Goal: Task Accomplishment & Management: Manage account settings

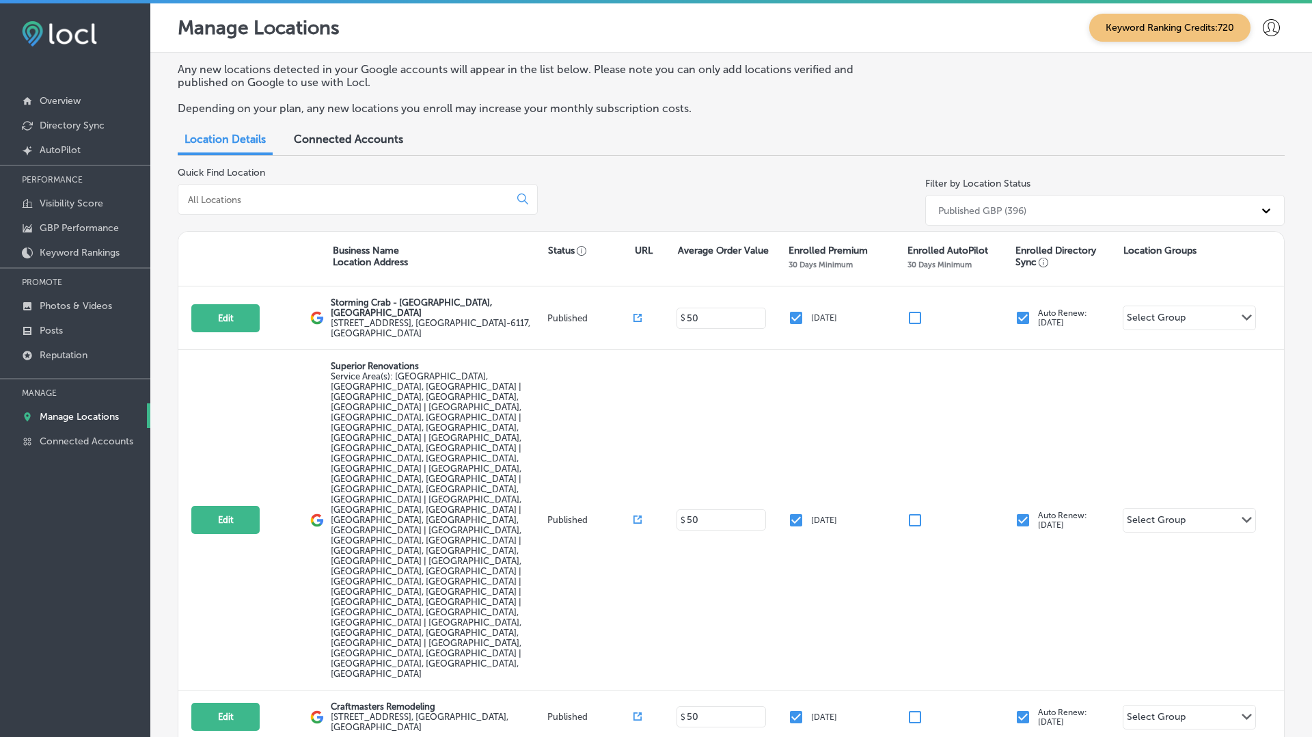
click at [275, 202] on input at bounding box center [347, 199] width 320 height 12
paste input "Windy City Bites"
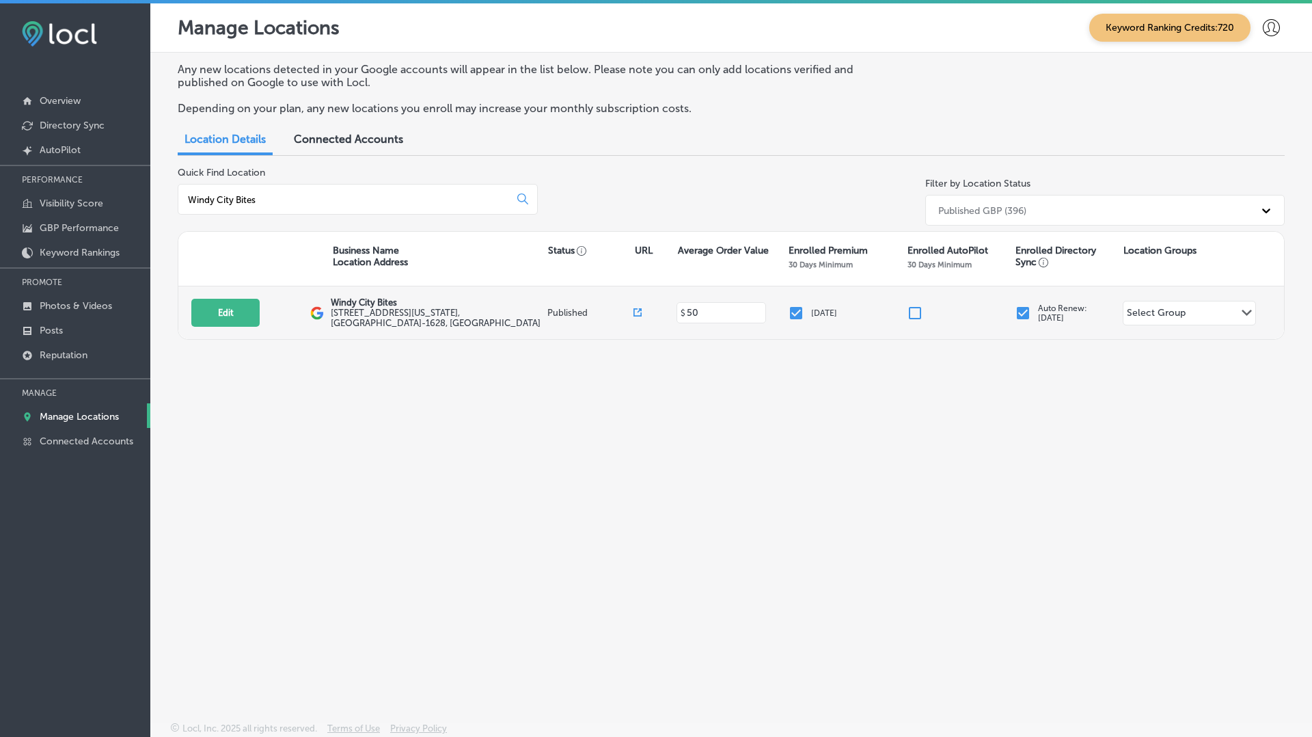
type input "Windy City Bites"
click at [640, 310] on icon at bounding box center [638, 312] width 8 height 8
click at [221, 312] on button "Edit" at bounding box center [225, 313] width 68 height 28
select select "US"
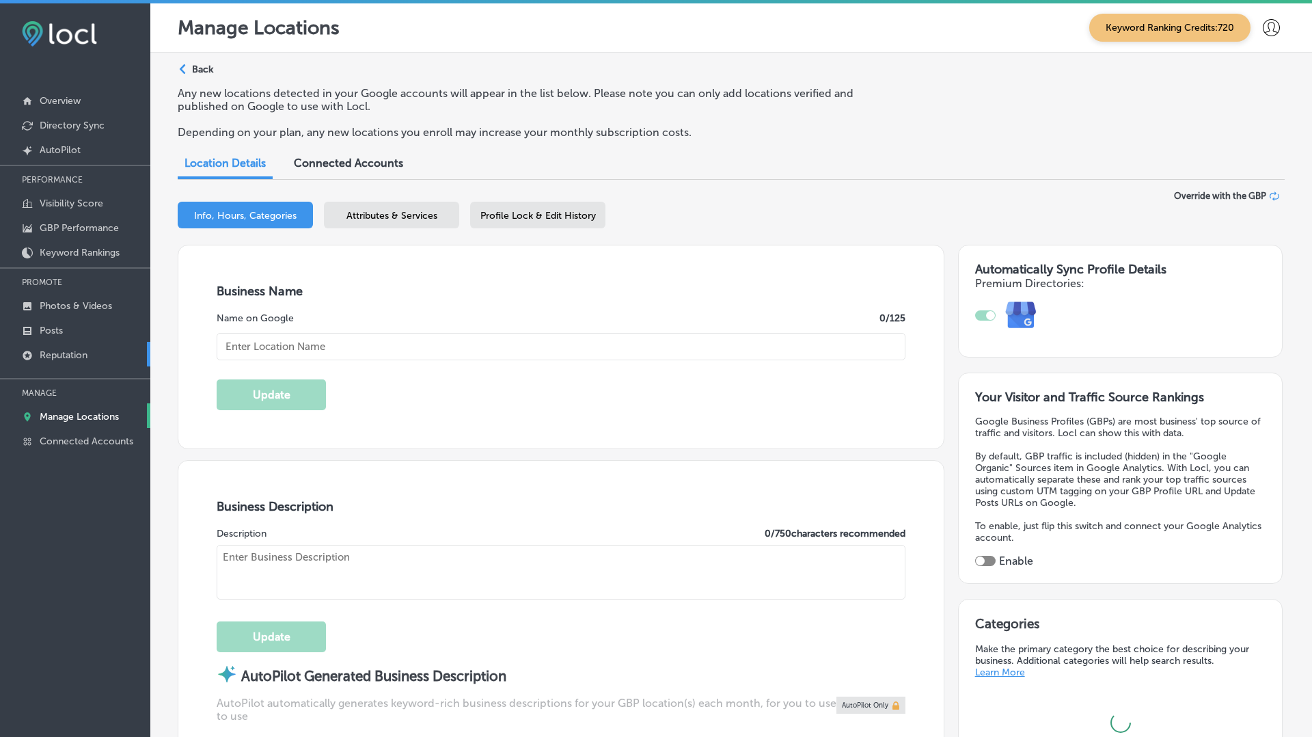
type input "Windy City Bites"
type input "114 N Indiana Ave"
type input "Sioux Falls"
type input "57103-1628"
type input "US"
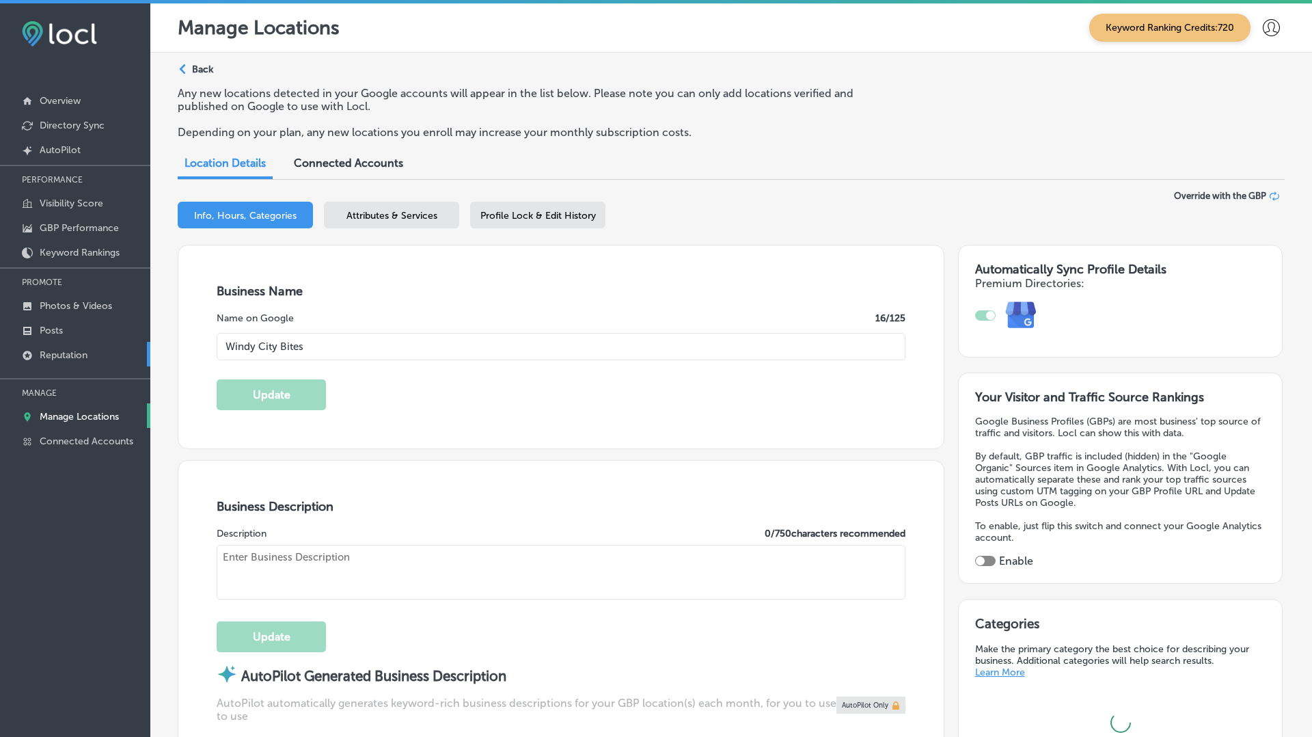
type input "https://windycitybites.com/"
checkbox input "true"
type textarea "Windy City Bites offers a taste of Chicago right in the heart of Sioux Falls. S…"
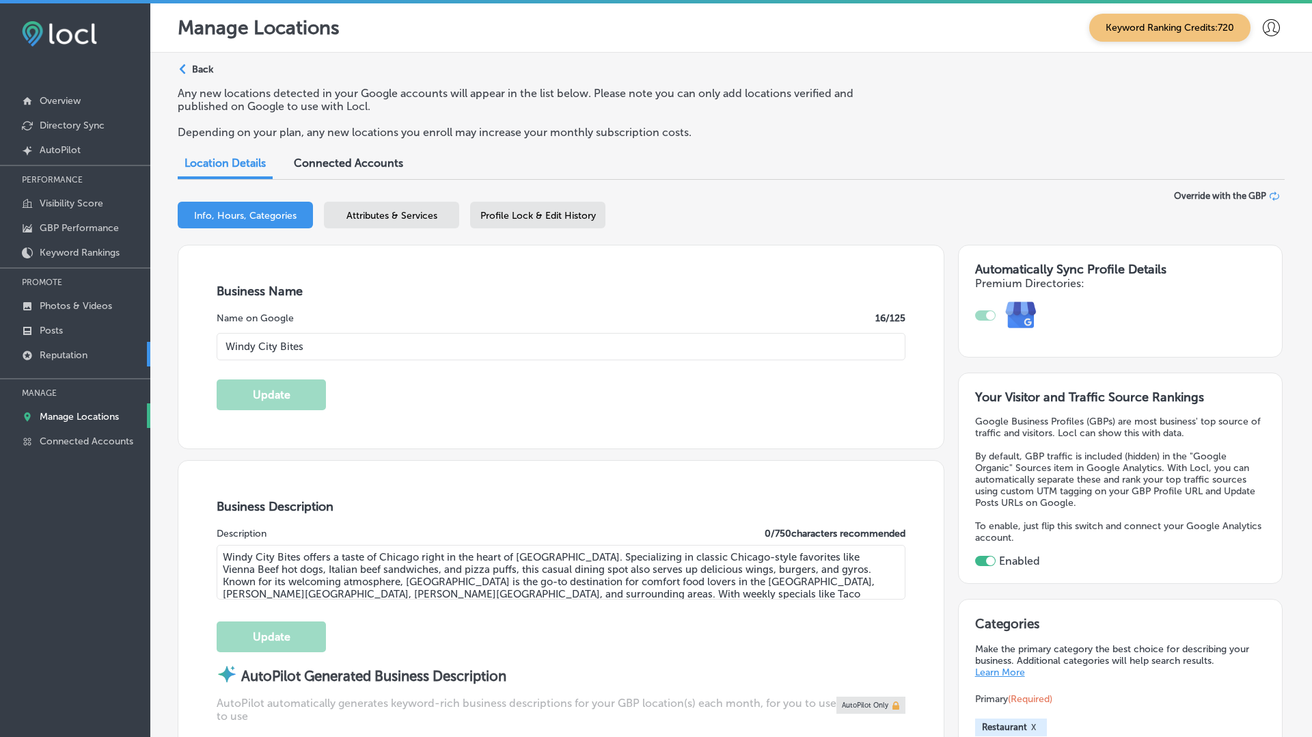
type input "+1 605 271 0272"
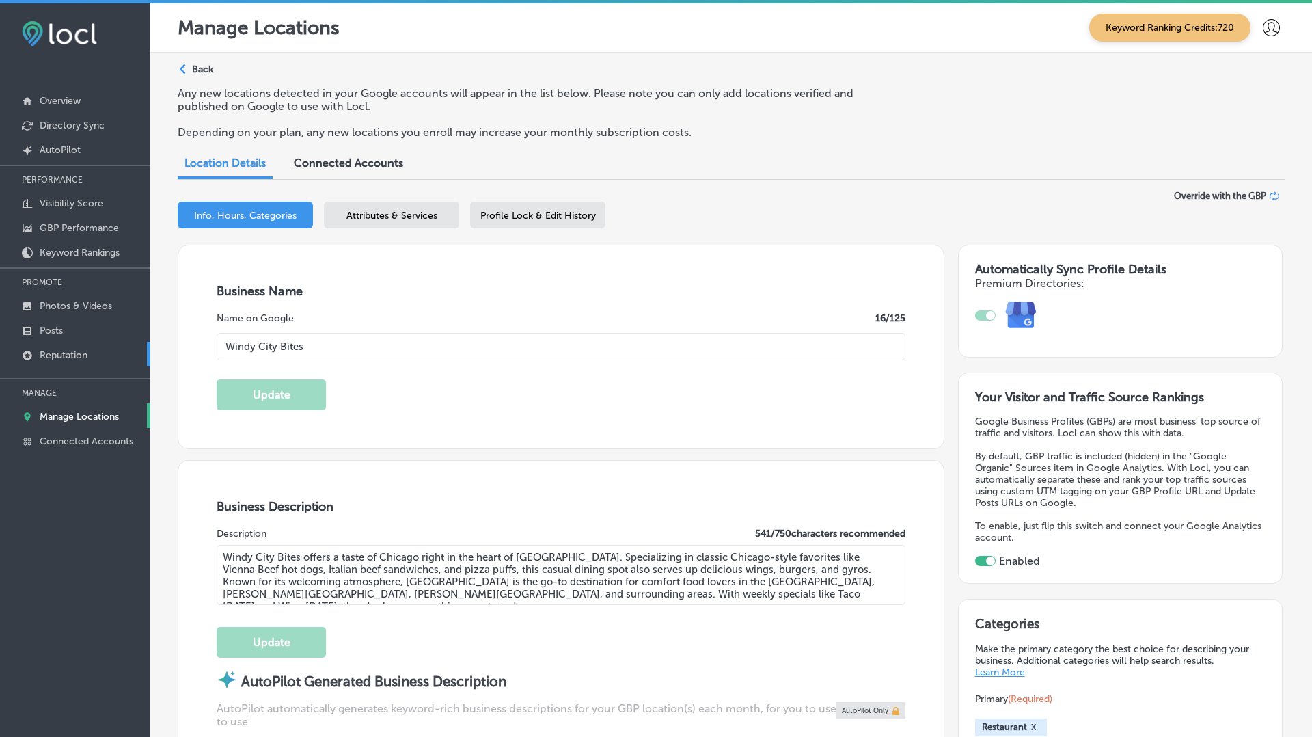
click at [67, 351] on p "Reputation" at bounding box center [64, 355] width 48 height 12
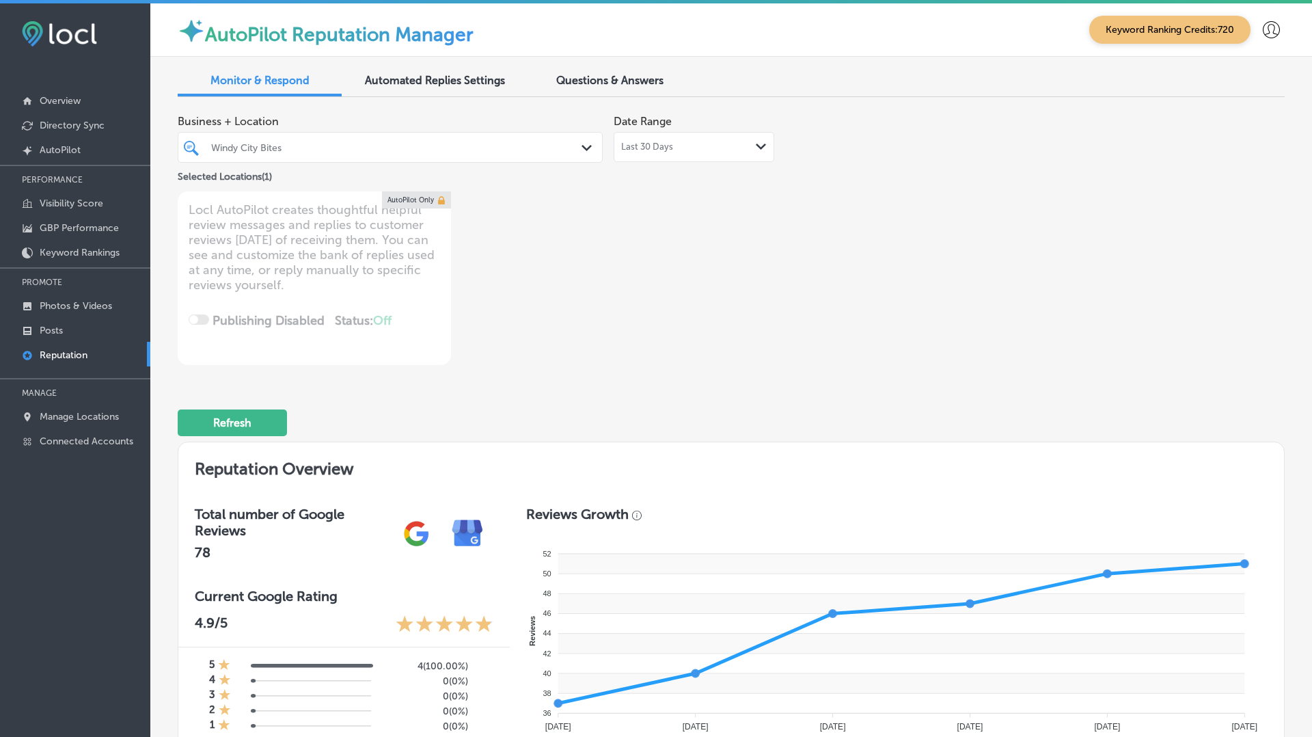
click at [703, 140] on div "Last 30 Days Path Created with Sketch." at bounding box center [694, 147] width 161 height 30
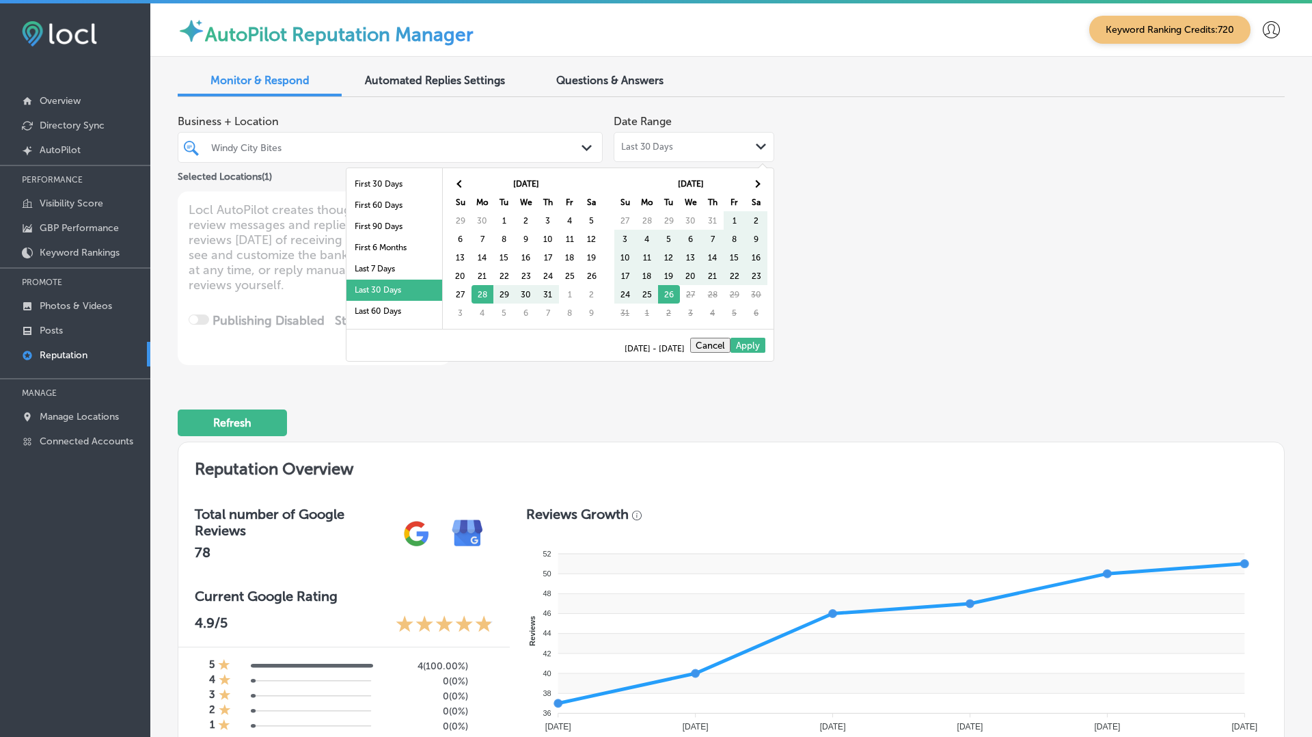
scroll to position [79, 0]
click at [387, 293] on li "Last 2 Years" at bounding box center [394, 295] width 96 height 21
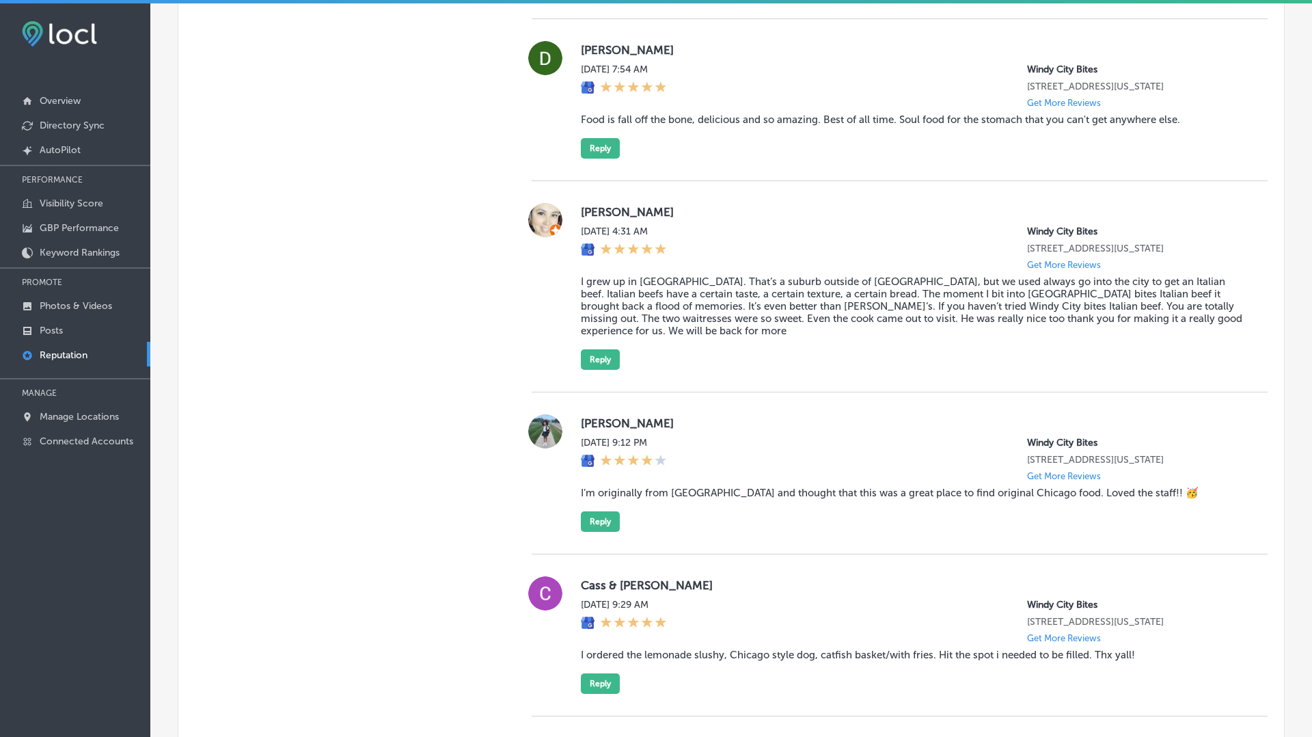
scroll to position [4083, 0]
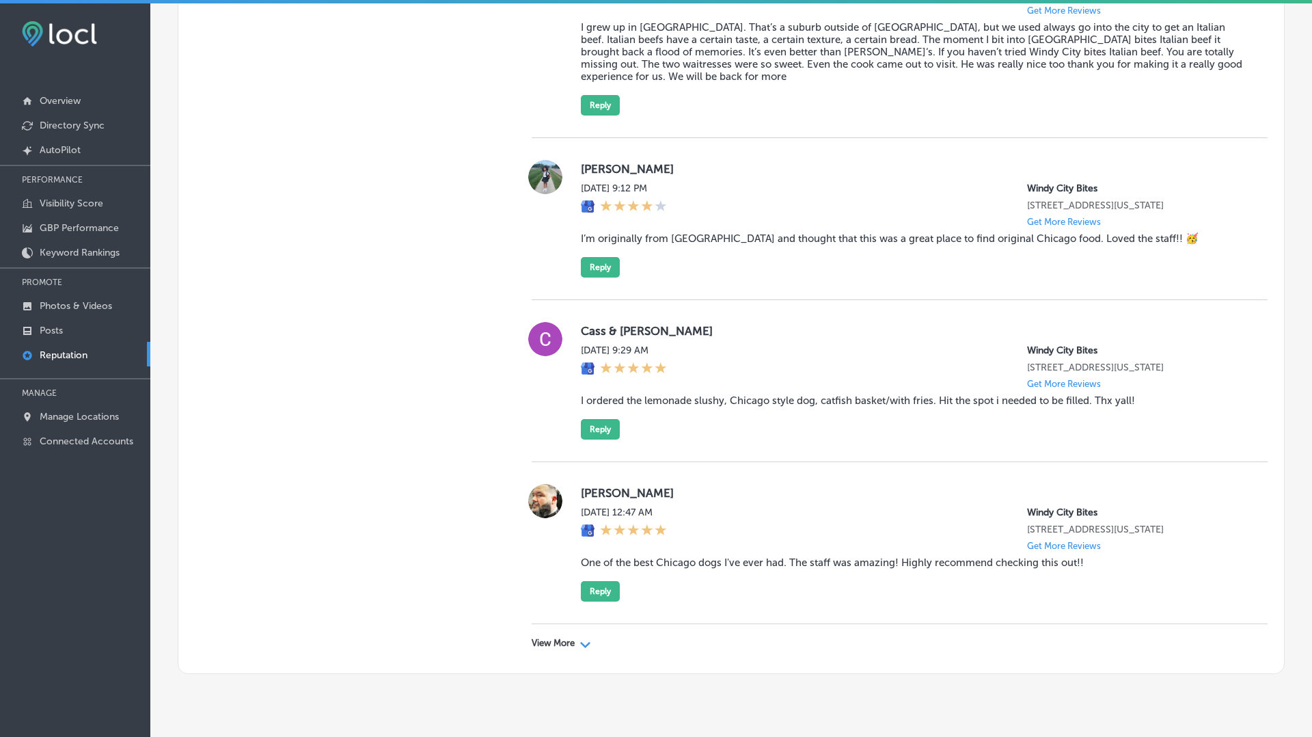
click at [560, 624] on div "View More Path Created with Sketch." at bounding box center [900, 643] width 736 height 38
click at [560, 638] on p "View More" at bounding box center [553, 643] width 43 height 11
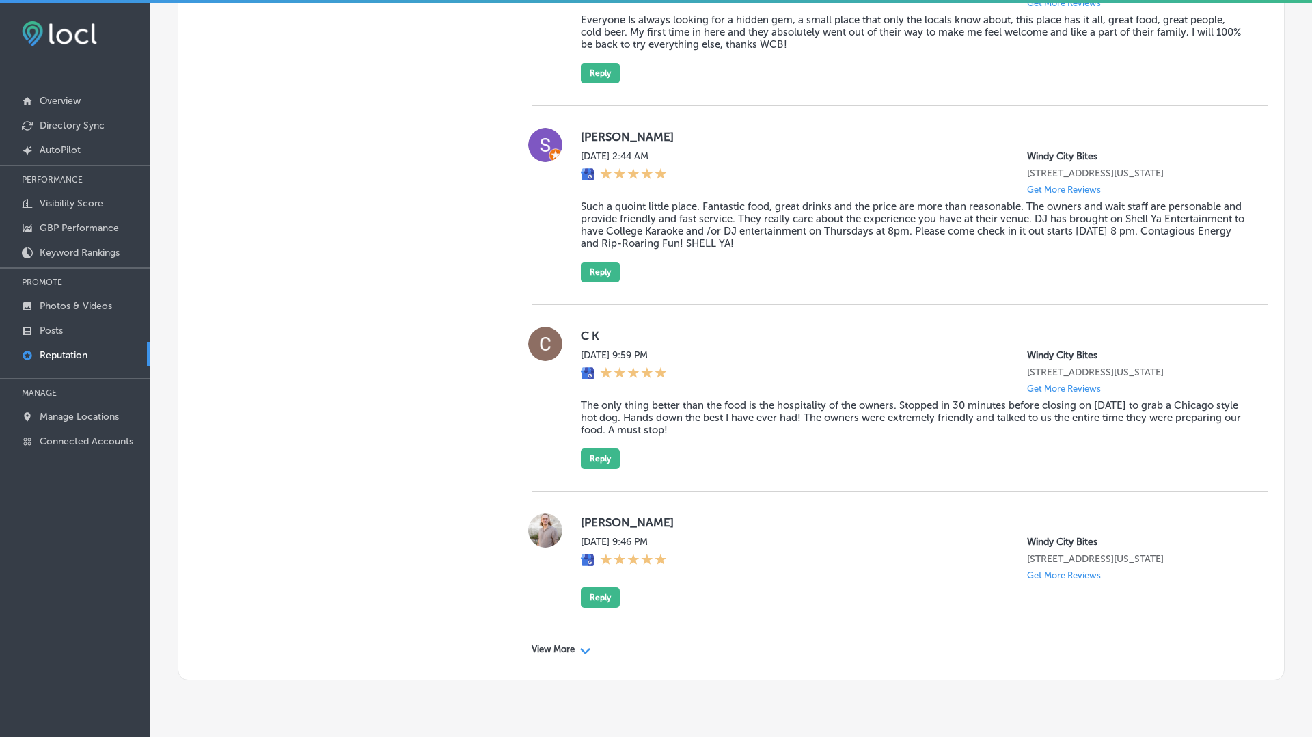
scroll to position [3, 0]
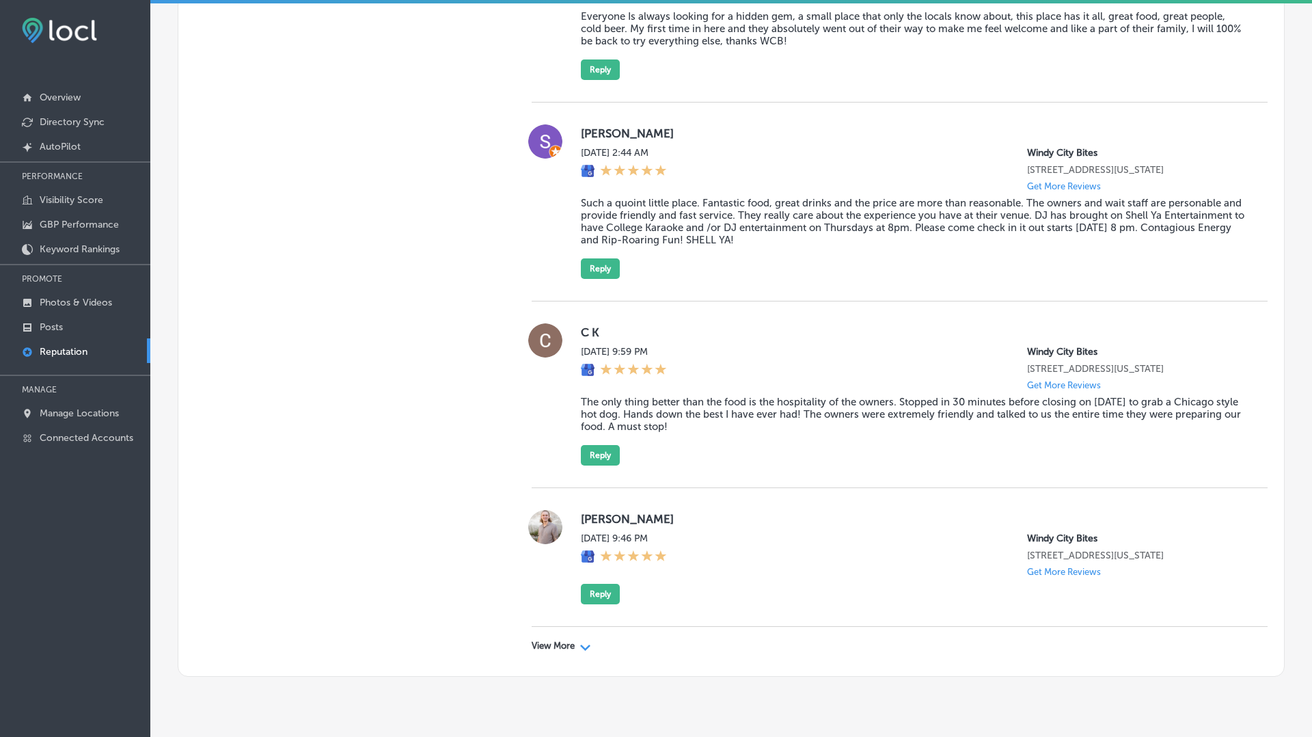
click at [565, 640] on p "View More" at bounding box center [553, 645] width 43 height 11
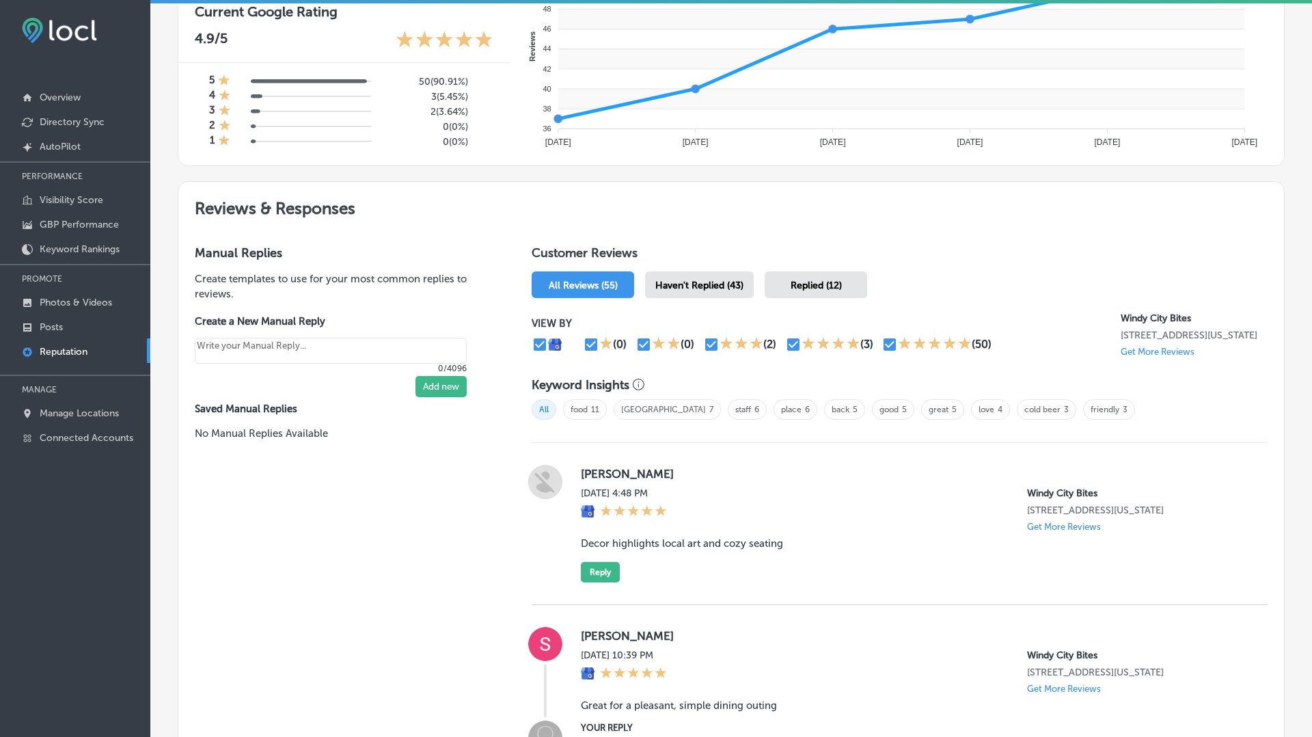
scroll to position [0, 0]
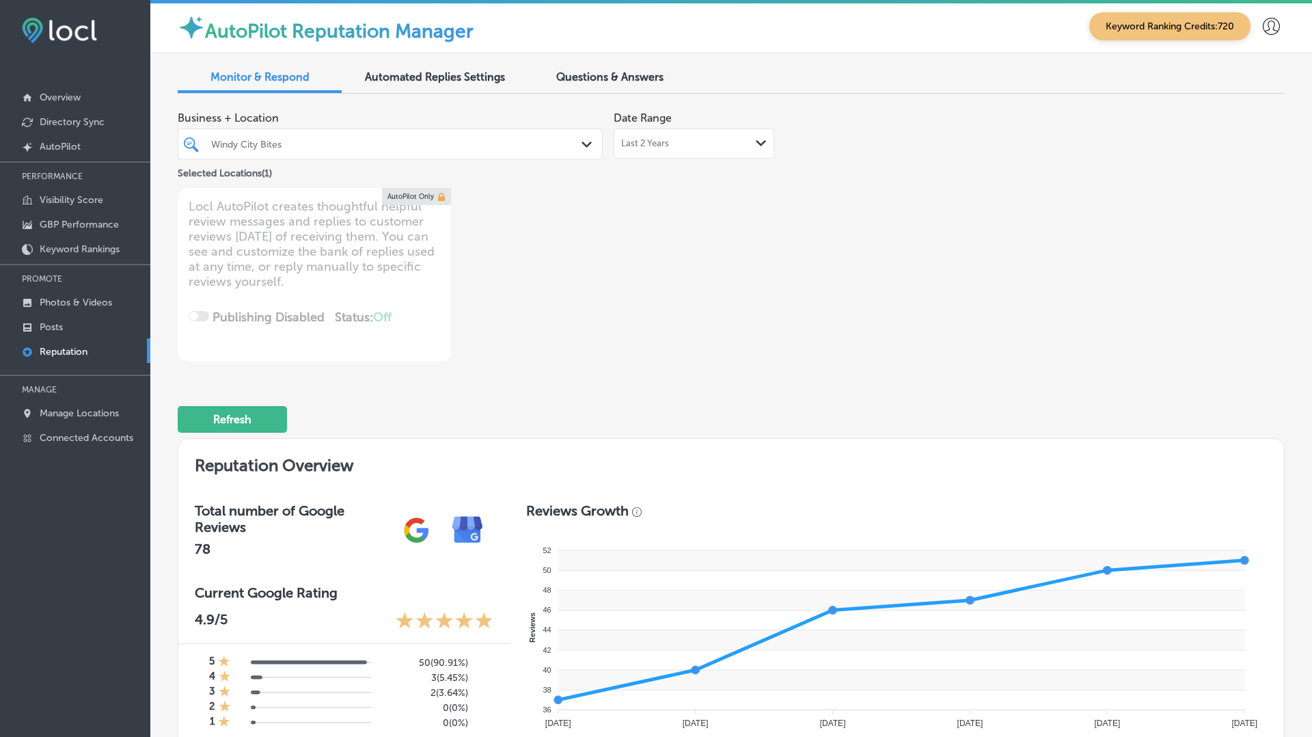
click at [694, 131] on div "Last 2 Years Path Created with Sketch." at bounding box center [694, 143] width 161 height 30
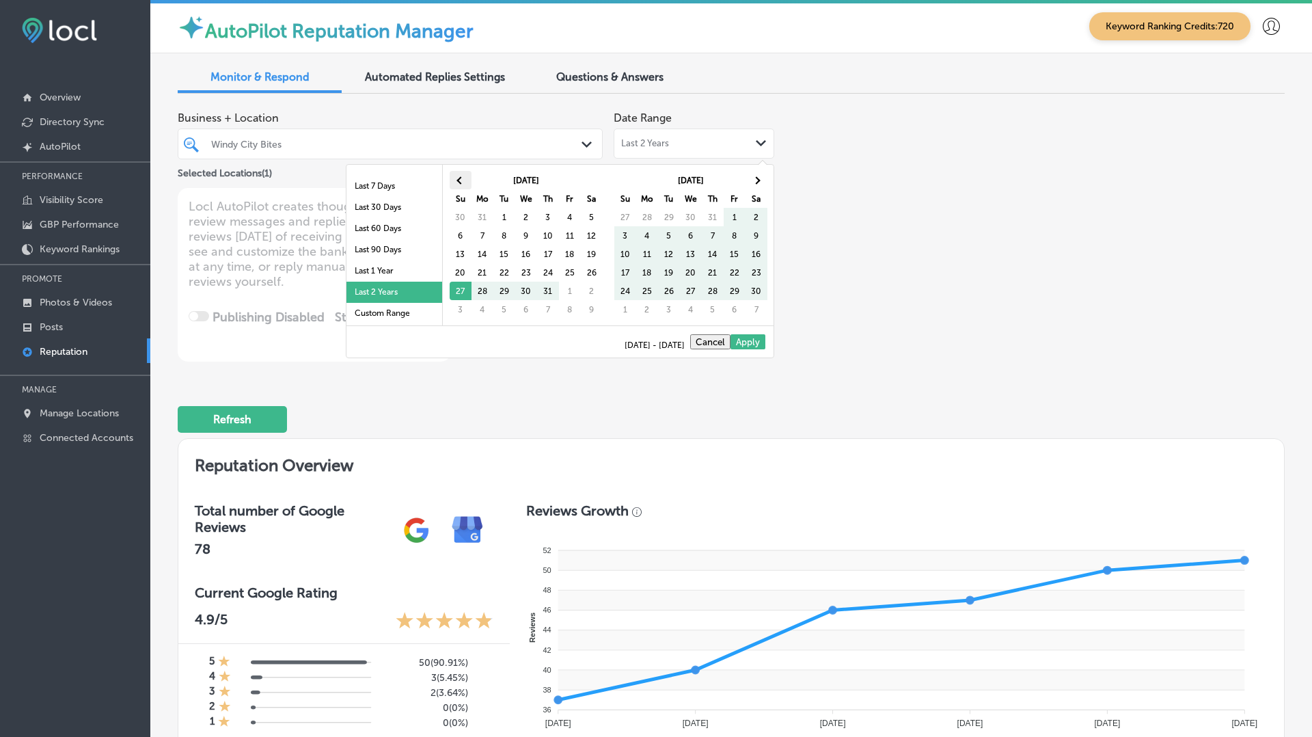
click at [463, 179] on span at bounding box center [461, 180] width 8 height 8
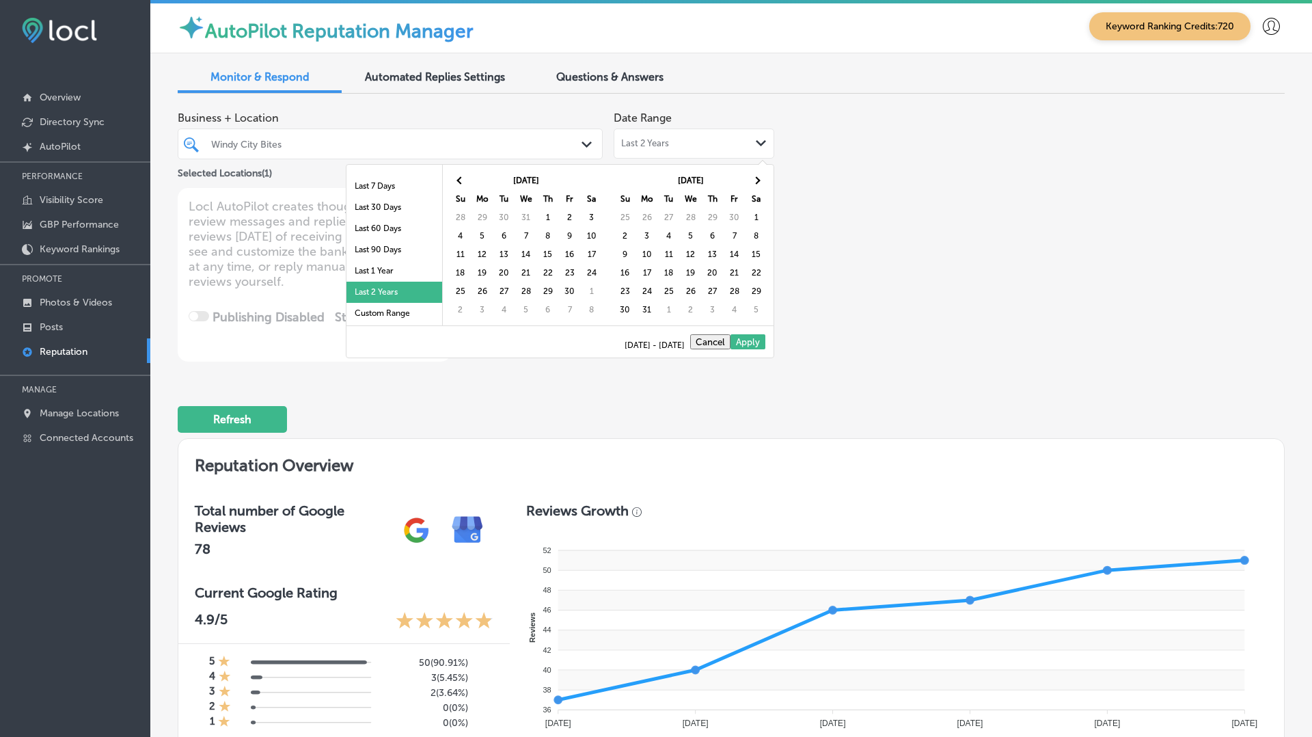
click at [463, 179] on span at bounding box center [461, 180] width 8 height 8
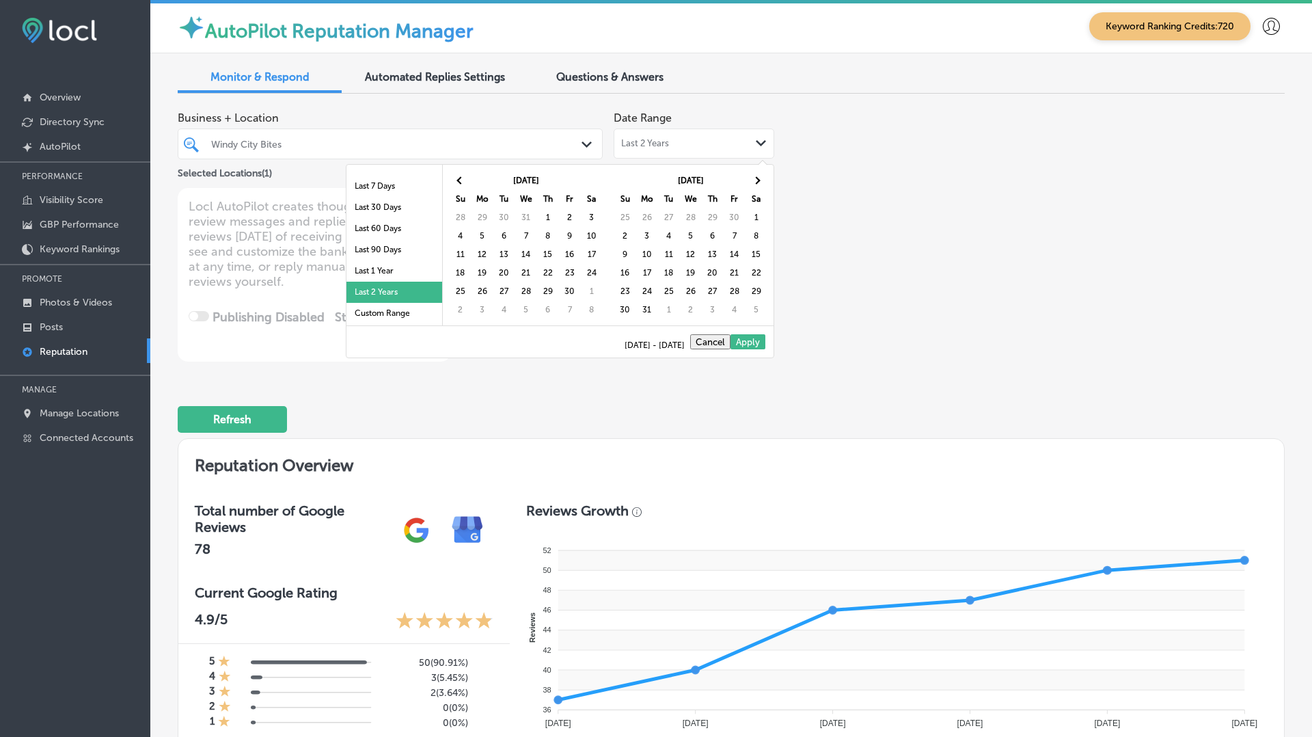
click at [463, 179] on span at bounding box center [461, 180] width 8 height 8
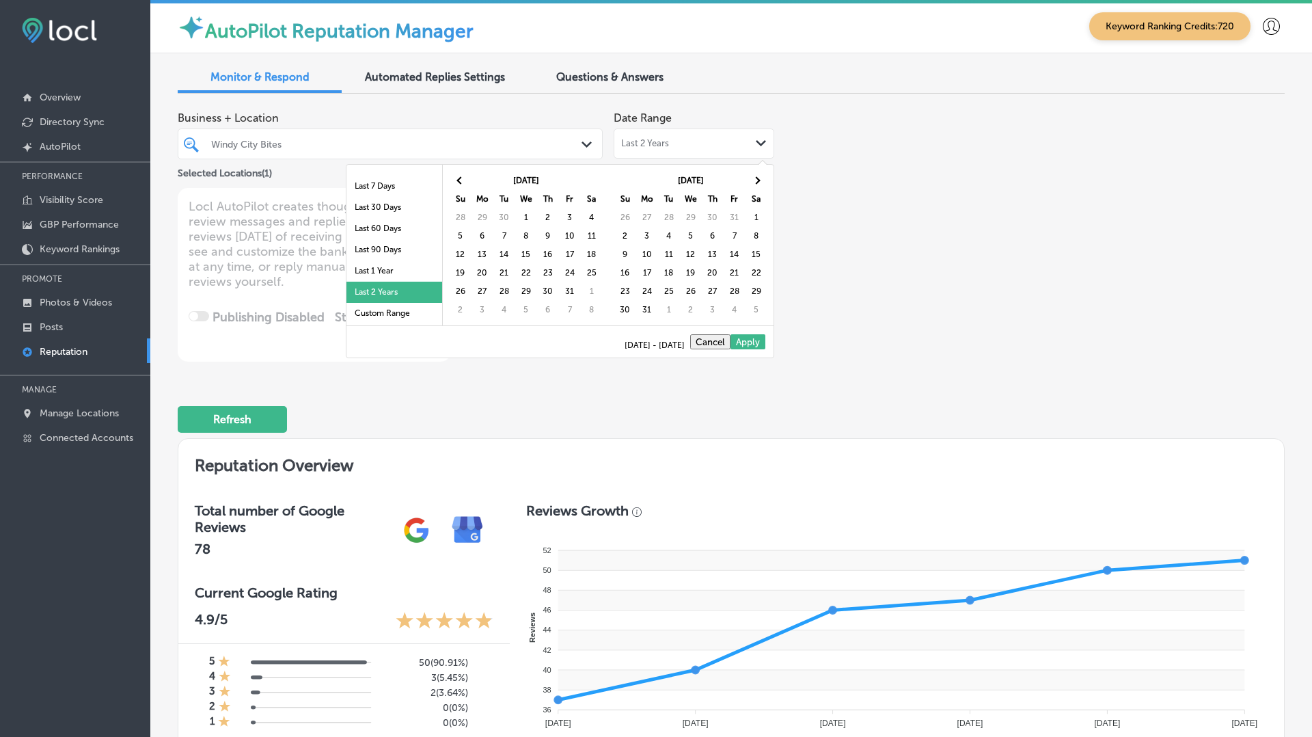
click at [463, 179] on span at bounding box center [461, 180] width 8 height 8
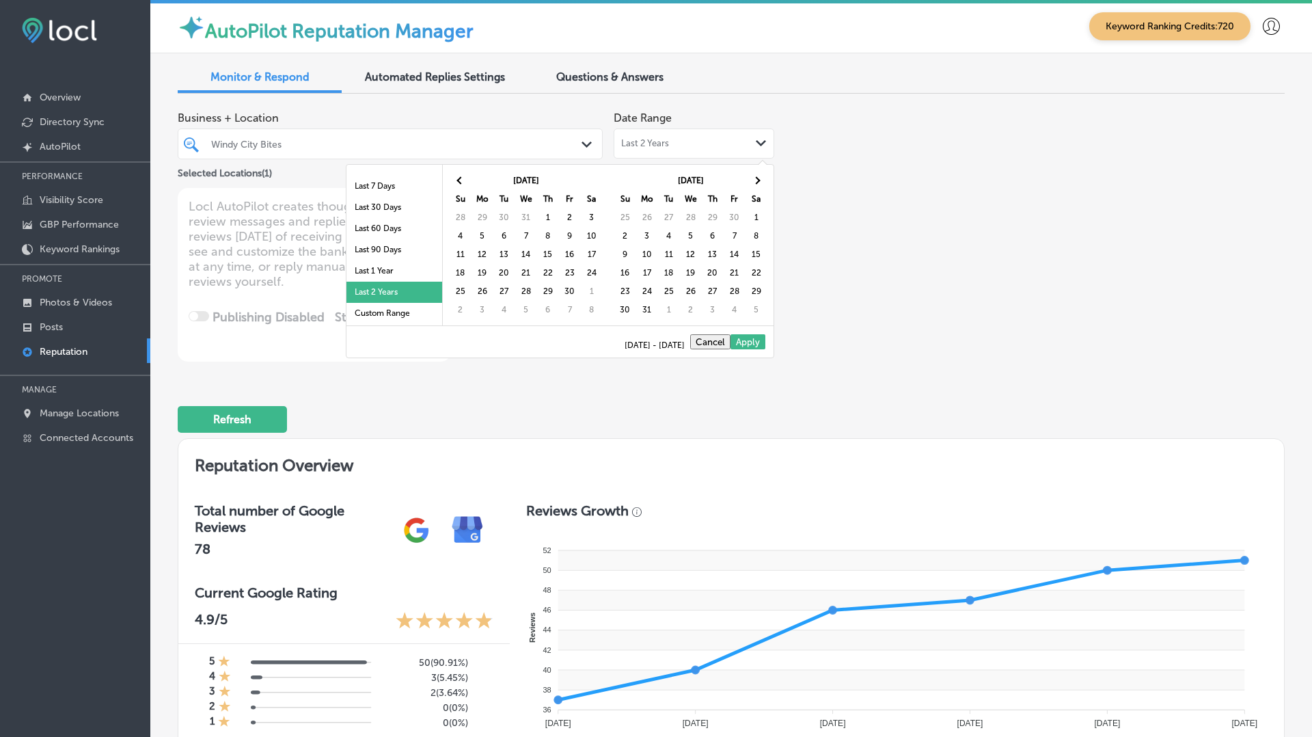
click at [463, 179] on span at bounding box center [461, 180] width 8 height 8
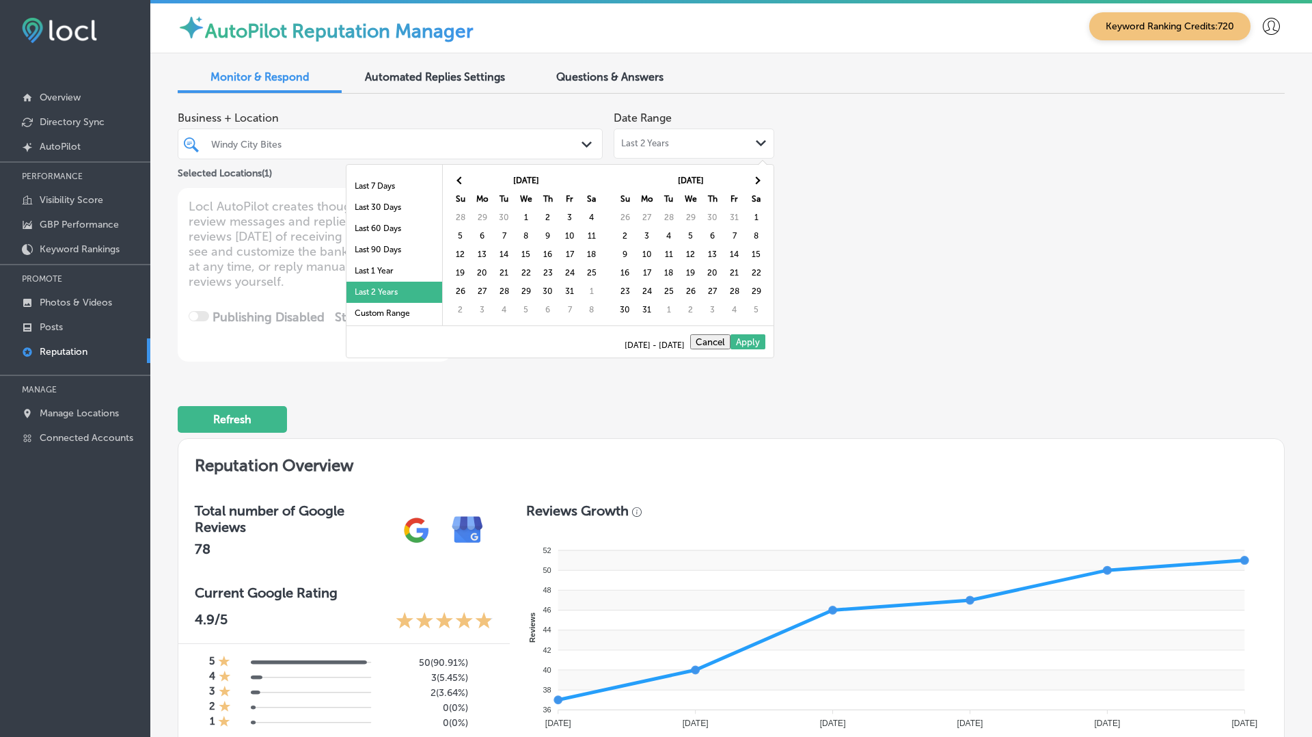
click at [463, 179] on span at bounding box center [461, 180] width 8 height 8
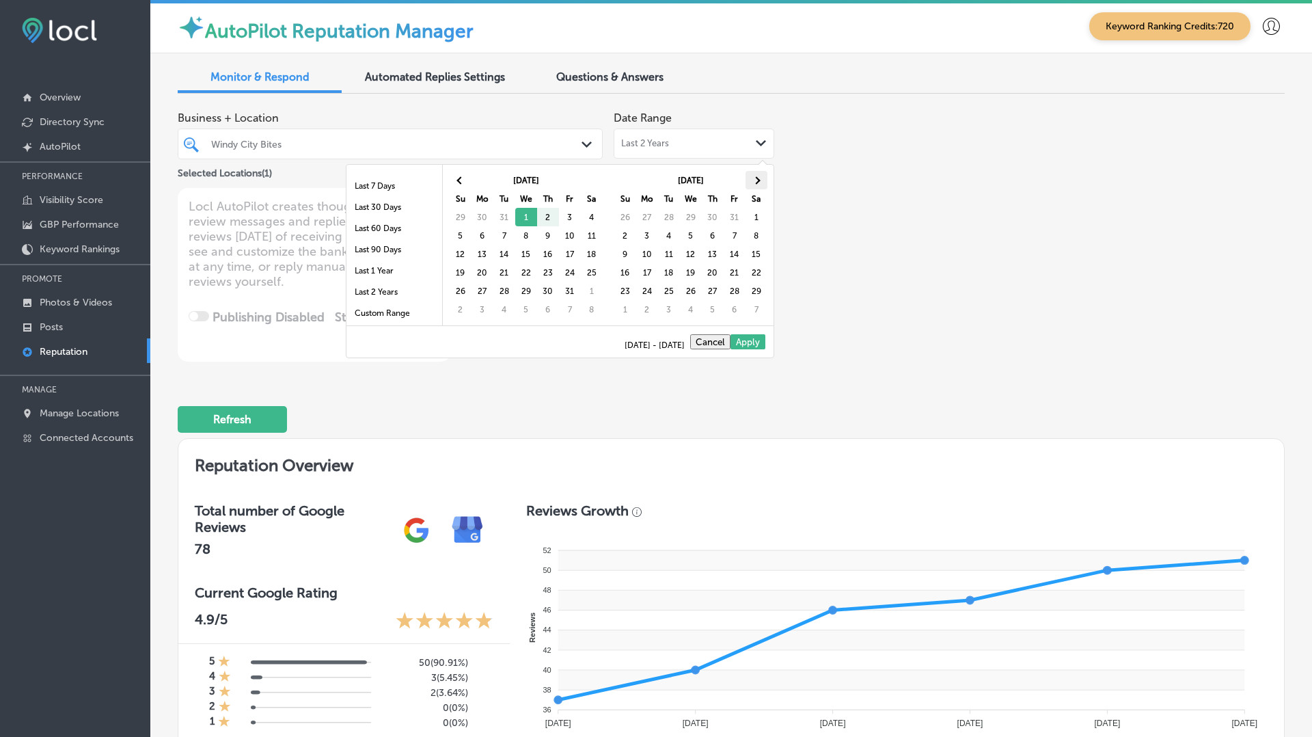
click at [756, 184] on th at bounding box center [757, 180] width 22 height 18
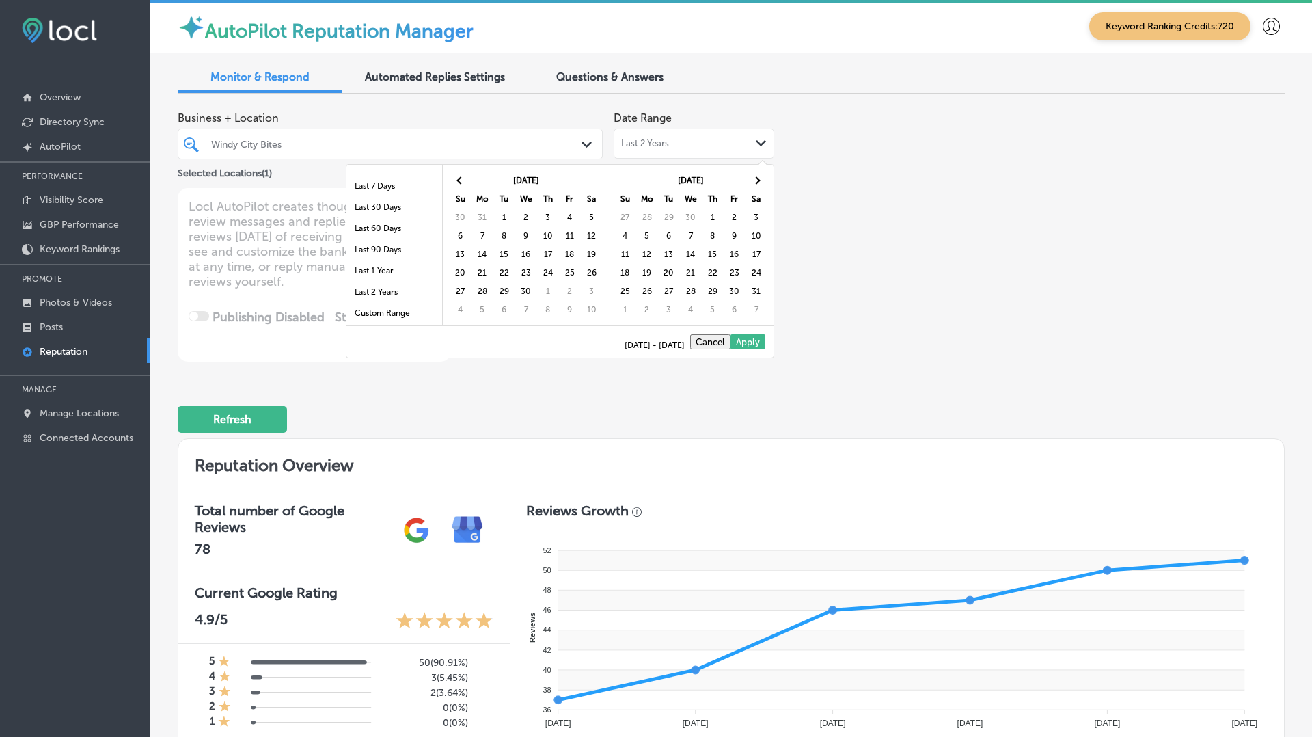
click at [756, 184] on th at bounding box center [757, 180] width 22 height 18
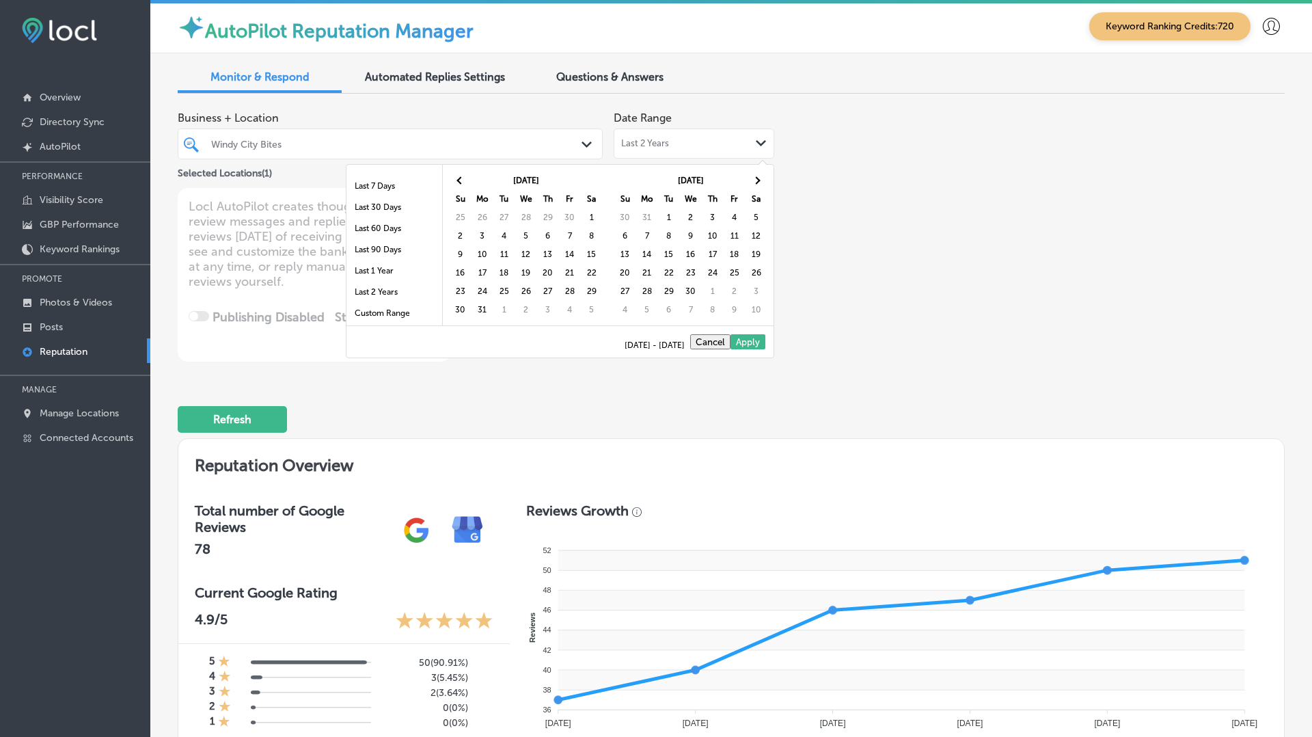
click at [756, 184] on th at bounding box center [757, 180] width 22 height 18
click at [756, 183] on span at bounding box center [756, 180] width 8 height 8
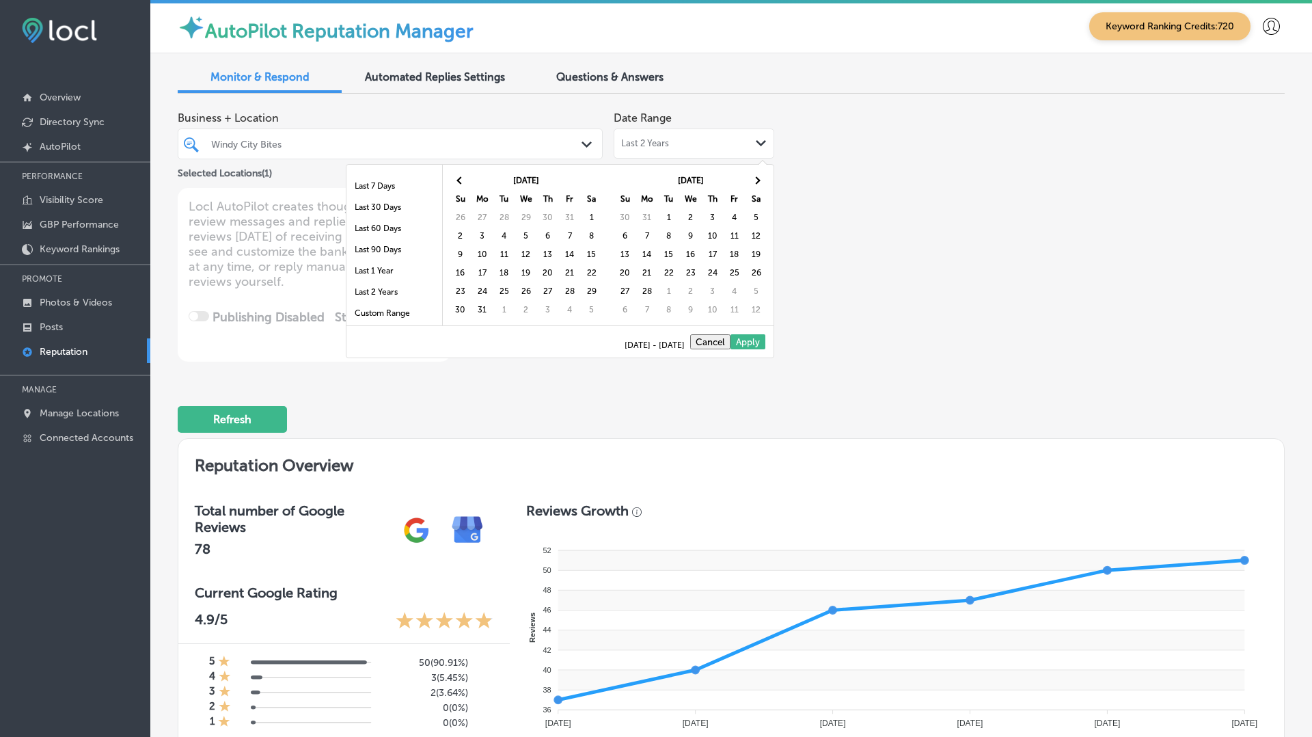
click at [756, 183] on span at bounding box center [756, 180] width 8 height 8
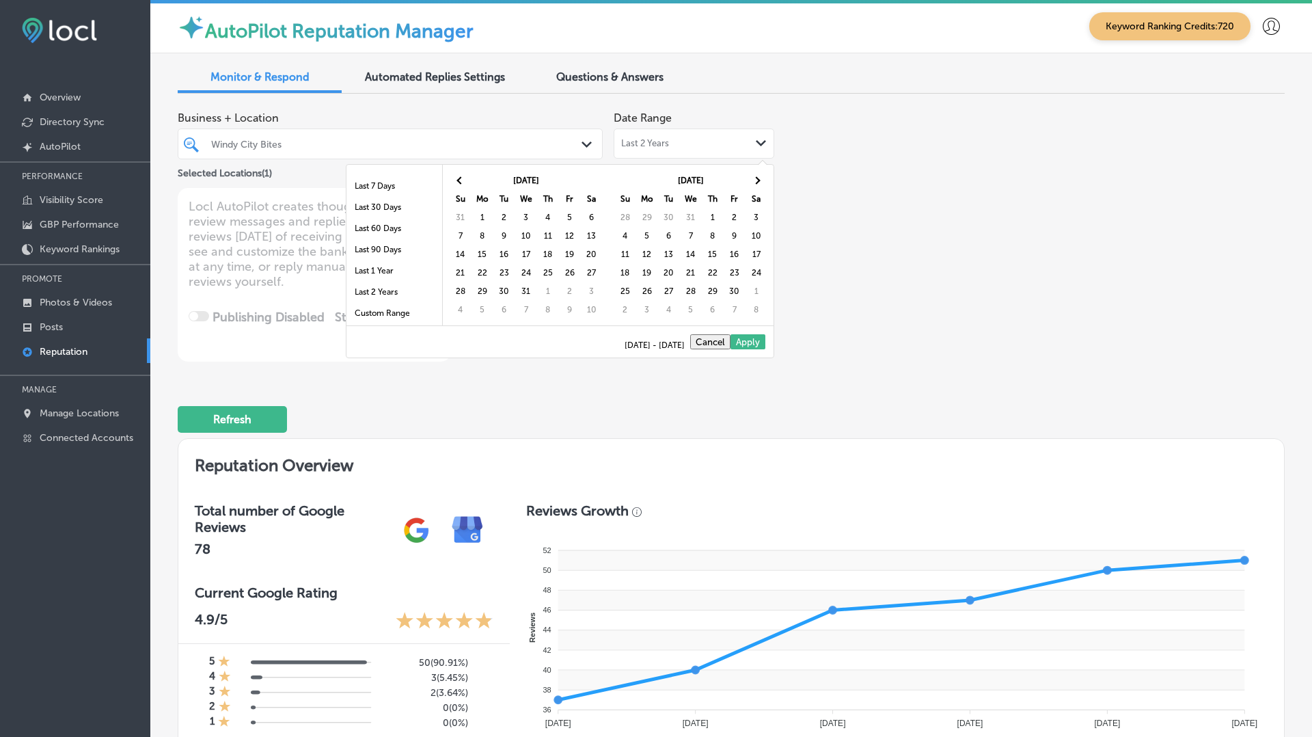
click at [756, 183] on span at bounding box center [756, 180] width 8 height 8
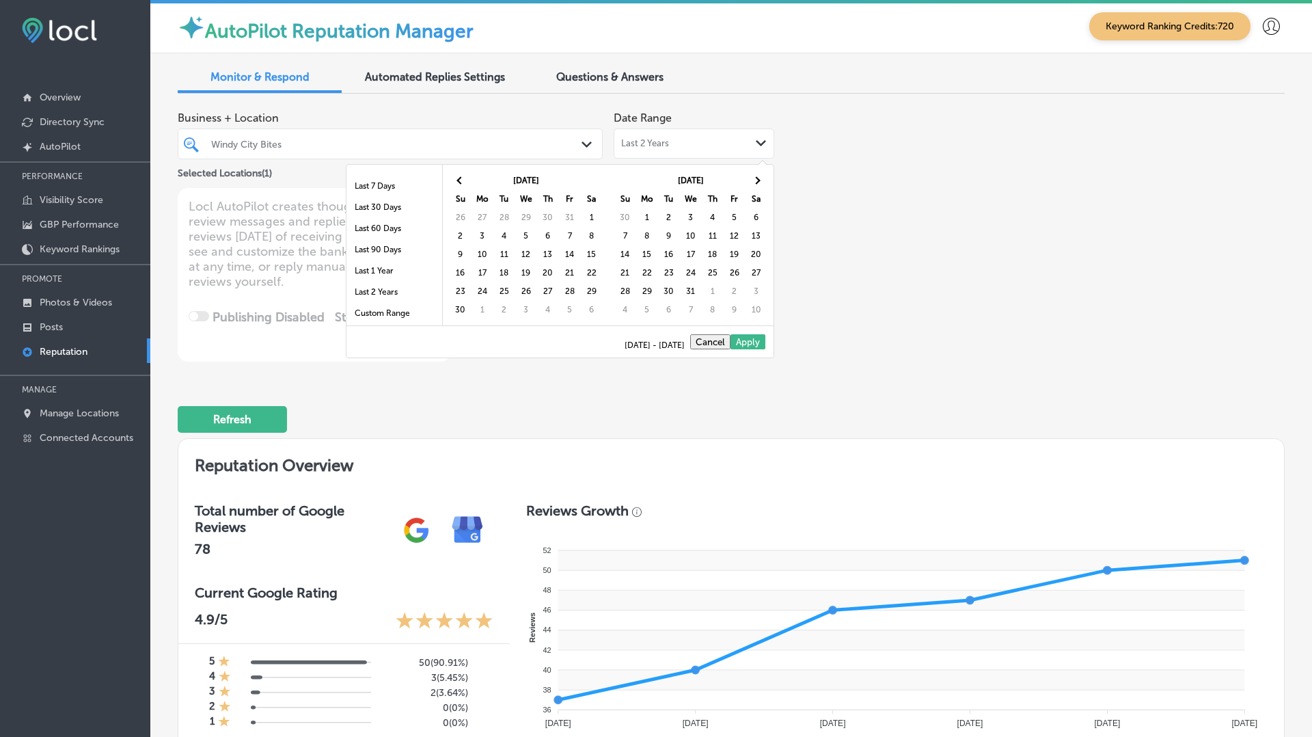
click at [756, 183] on span at bounding box center [756, 180] width 8 height 8
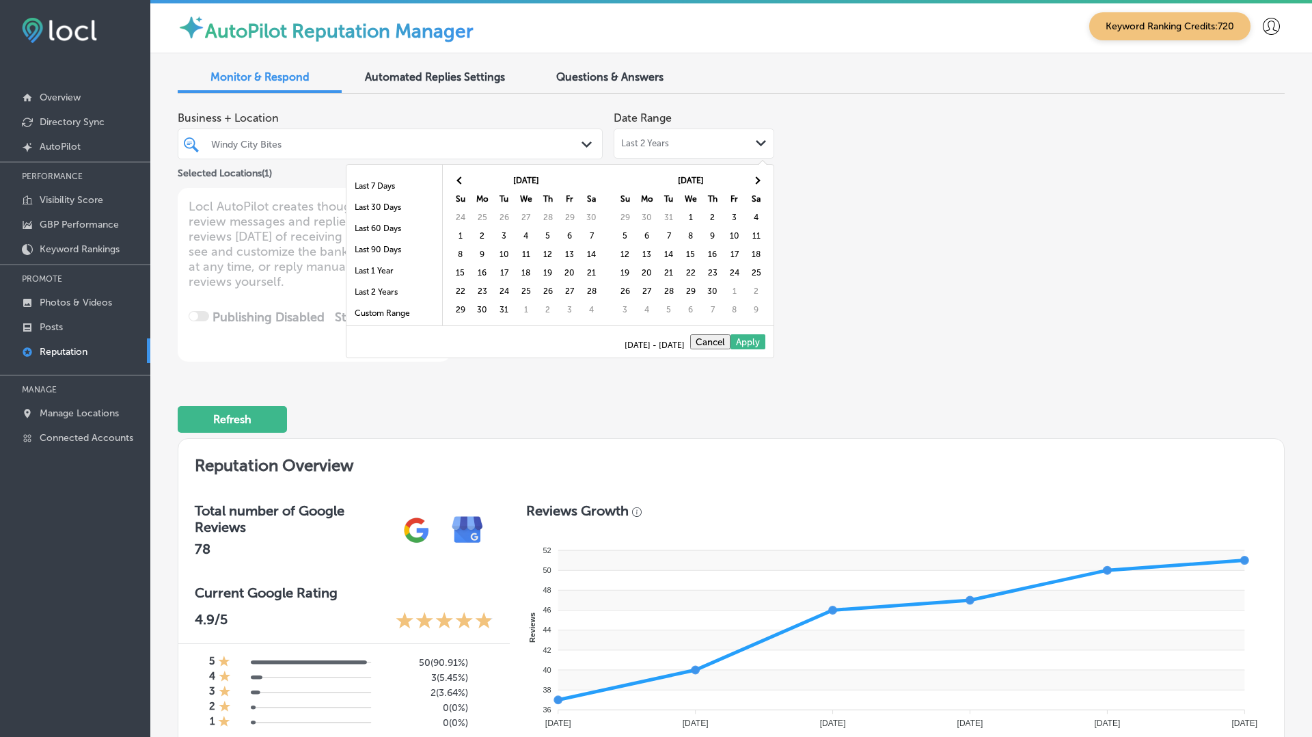
click at [756, 183] on span at bounding box center [756, 180] width 8 height 8
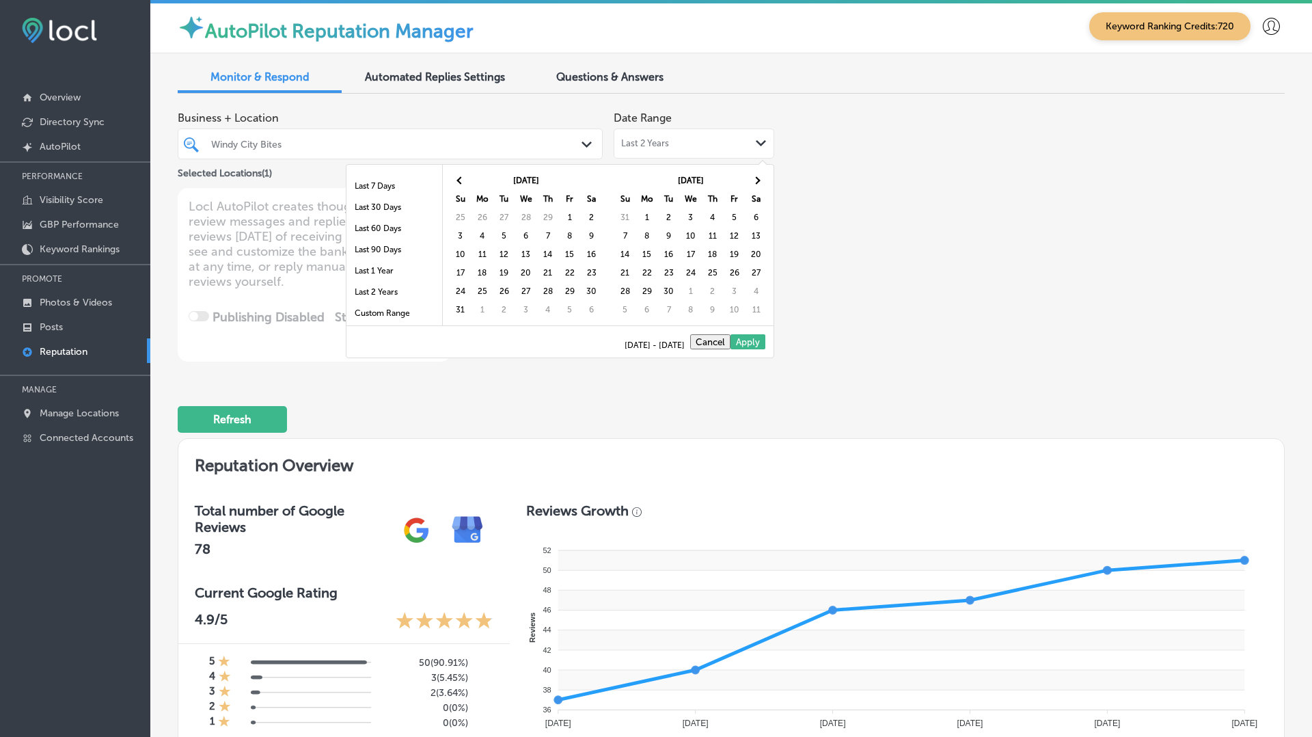
click at [756, 183] on span at bounding box center [756, 180] width 8 height 8
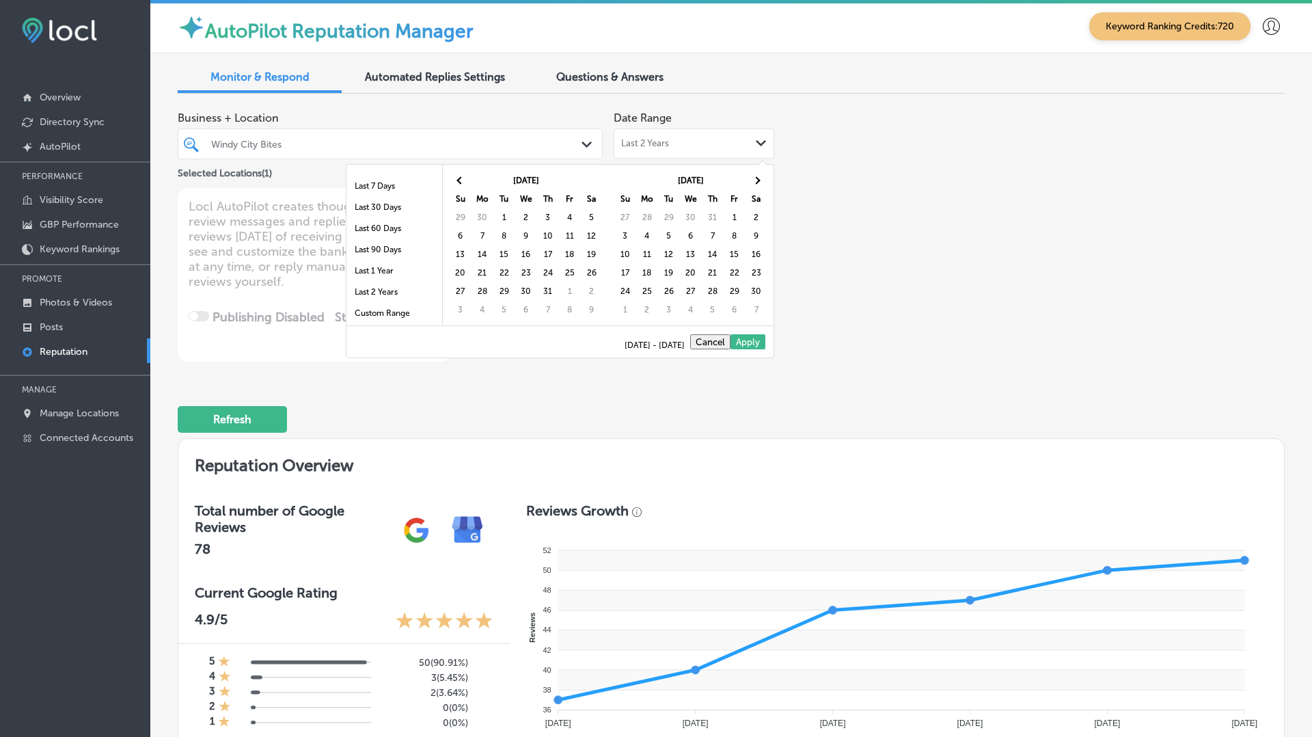
click at [756, 183] on span at bounding box center [756, 180] width 8 height 8
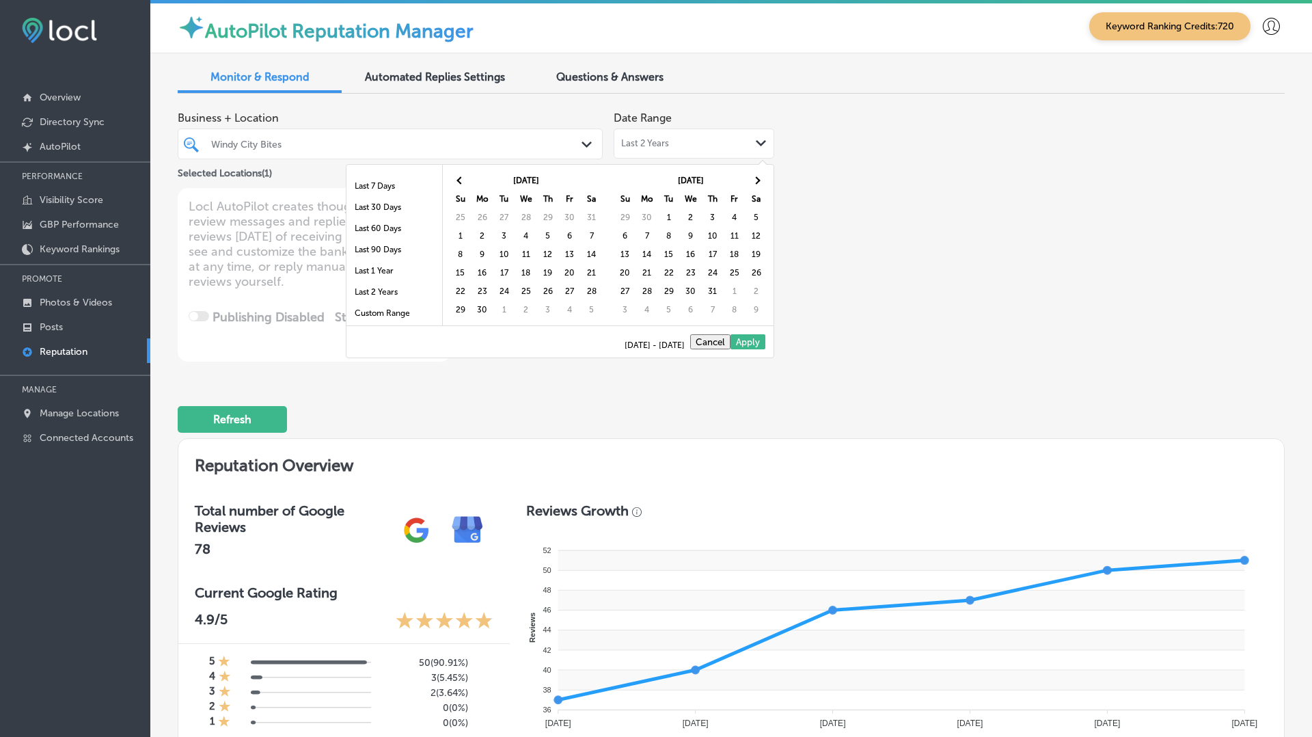
click at [756, 183] on span at bounding box center [756, 180] width 8 height 8
click at [457, 178] on span at bounding box center [461, 180] width 8 height 8
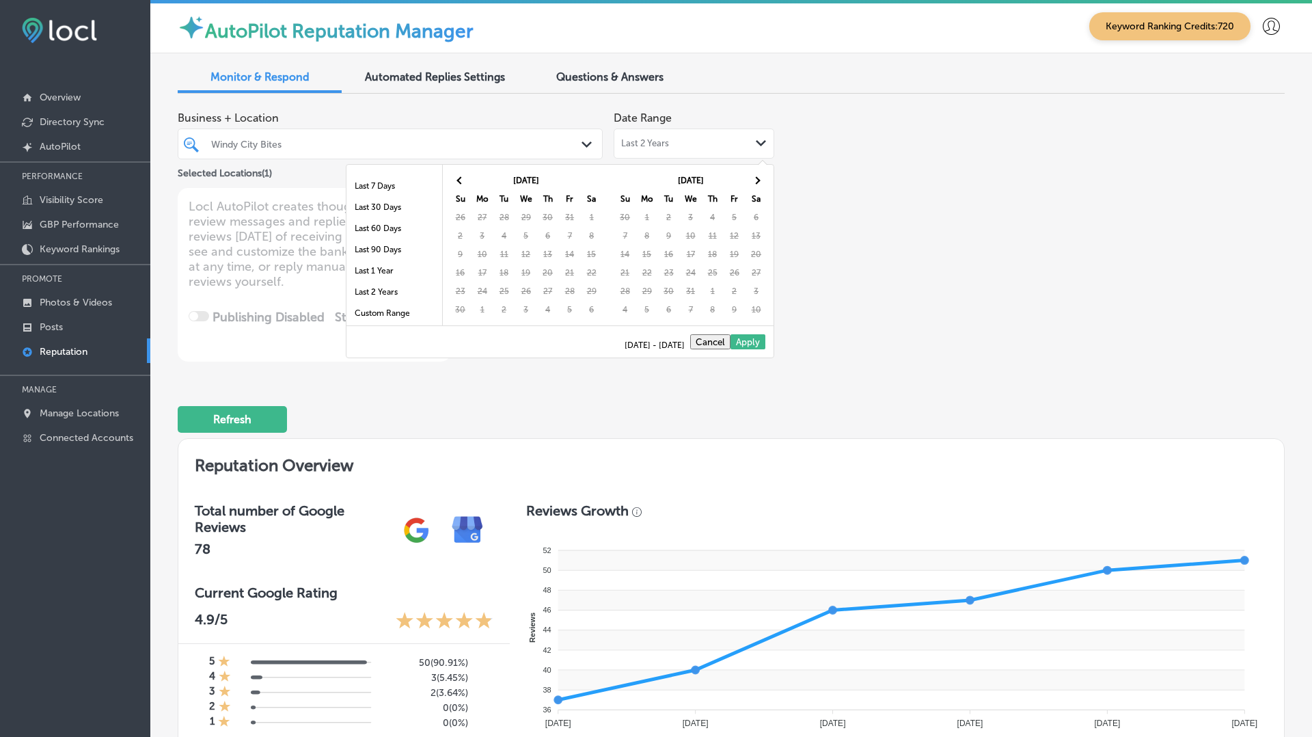
click at [457, 178] on span at bounding box center [461, 180] width 8 height 8
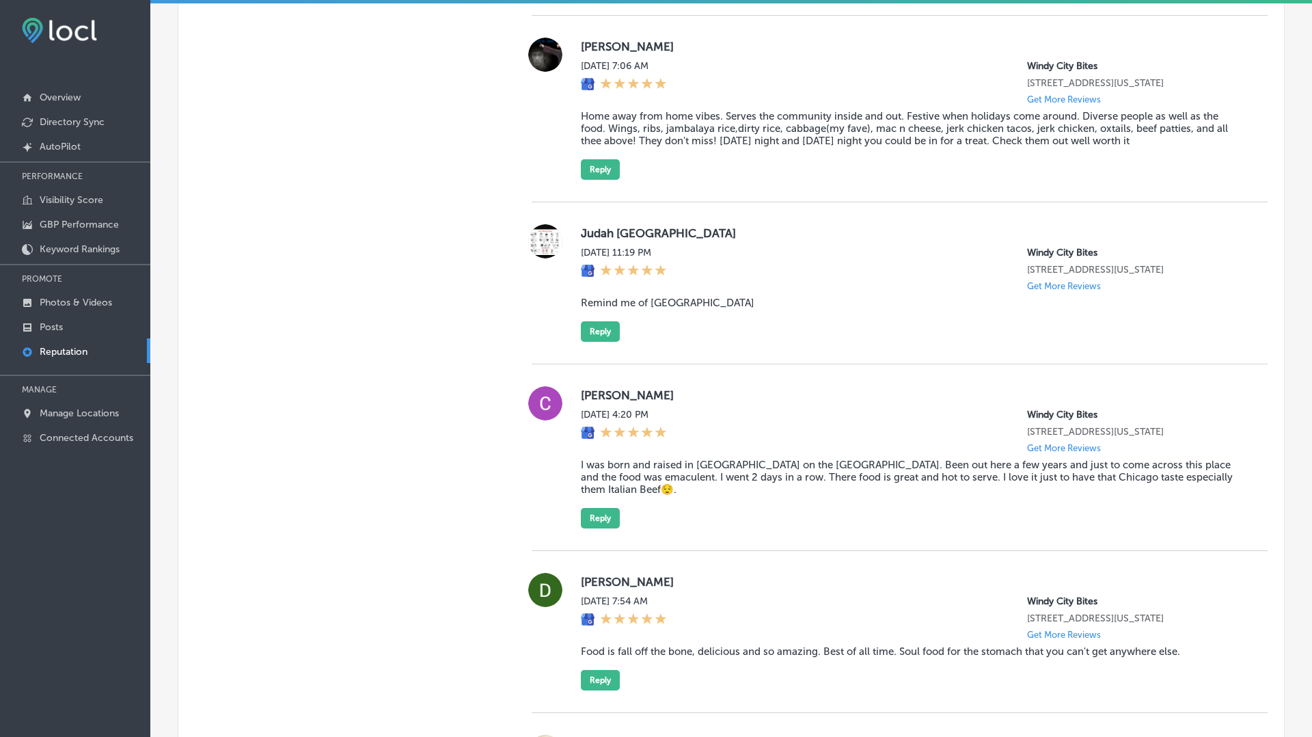
scroll to position [4083, 0]
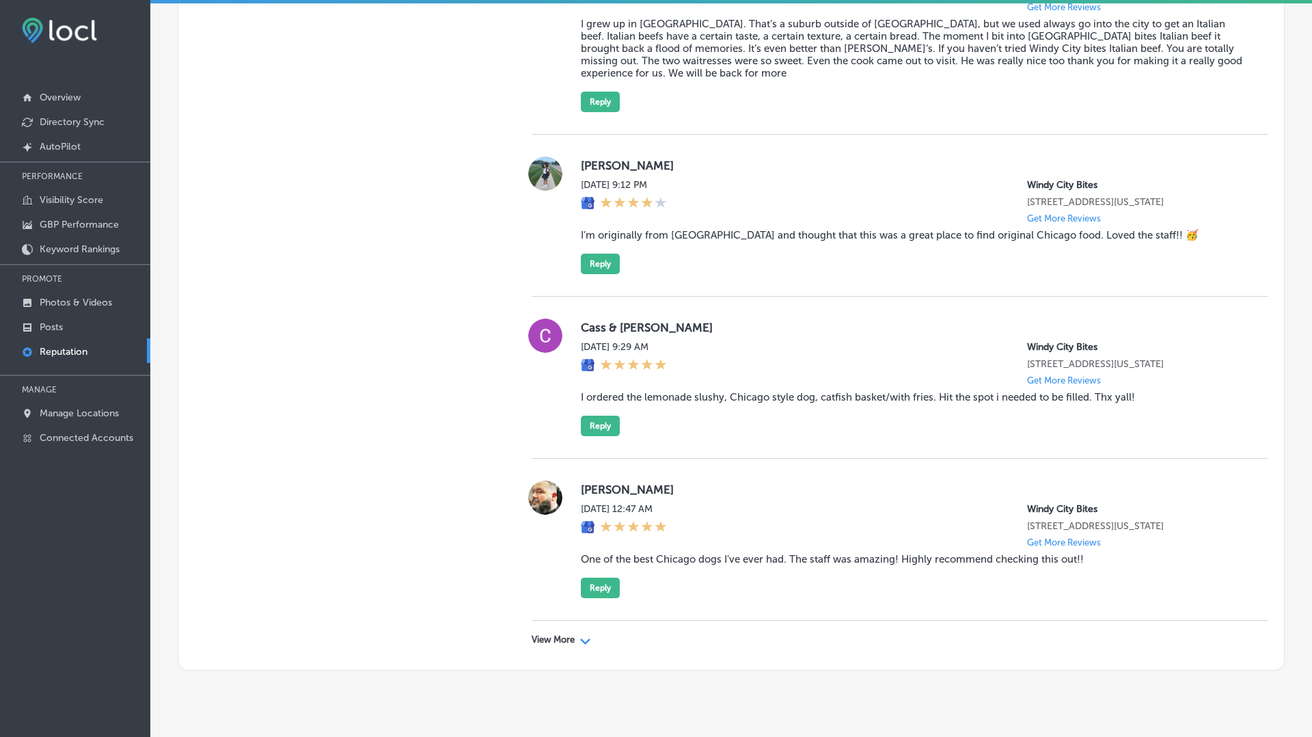
click at [558, 634] on p "View More" at bounding box center [553, 639] width 43 height 11
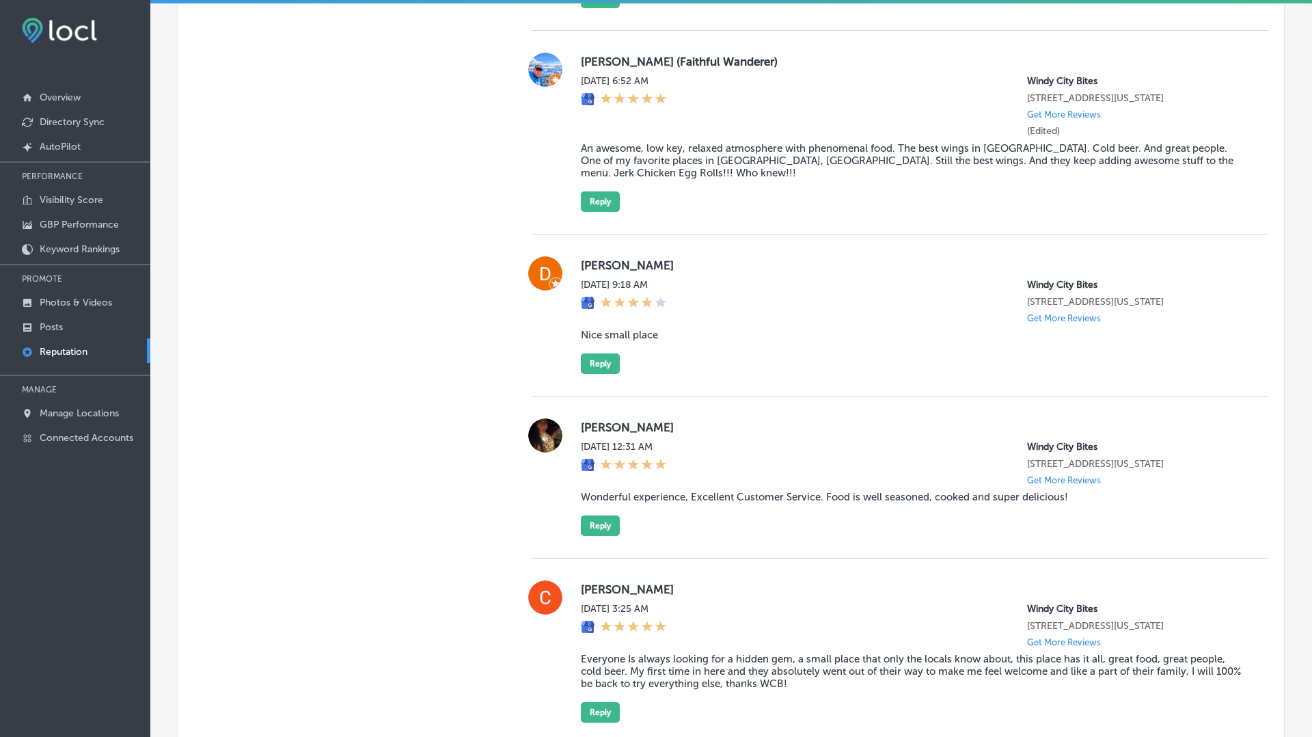
scroll to position [7419, 0]
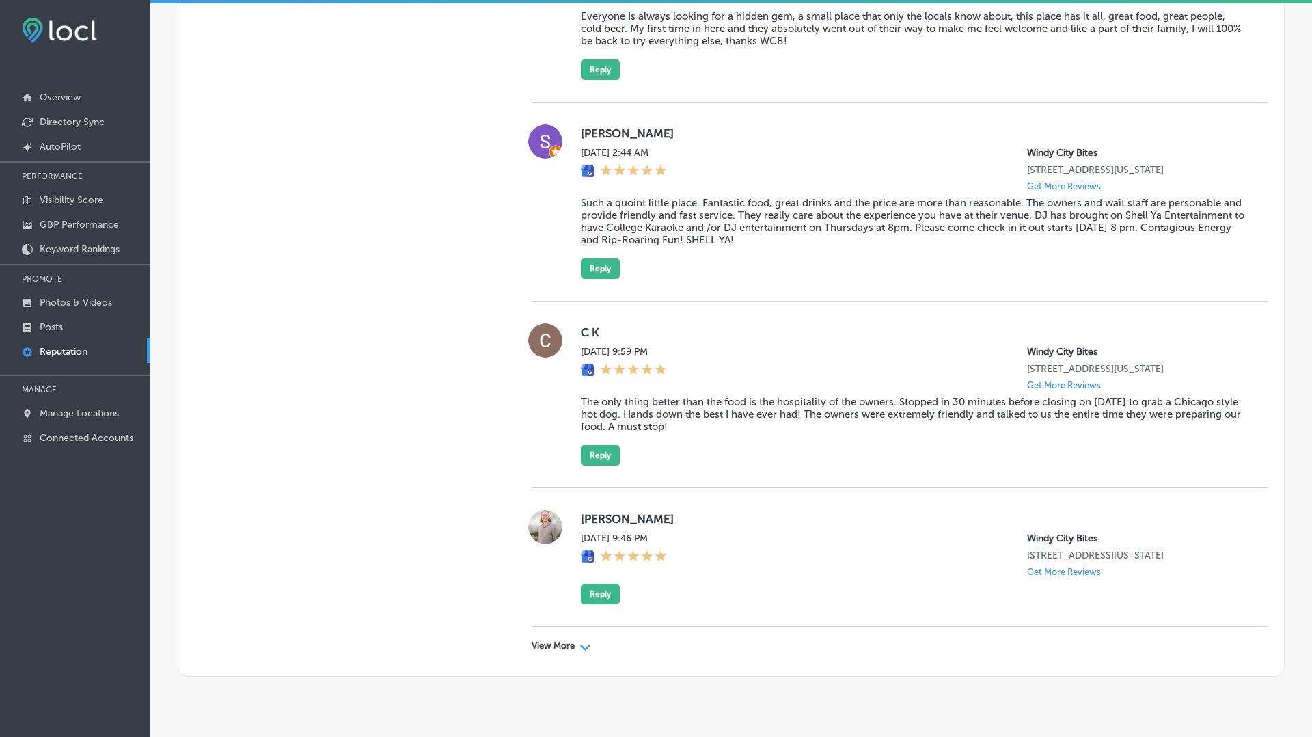
click at [569, 640] on p "View More" at bounding box center [553, 645] width 43 height 11
type textarea "x"
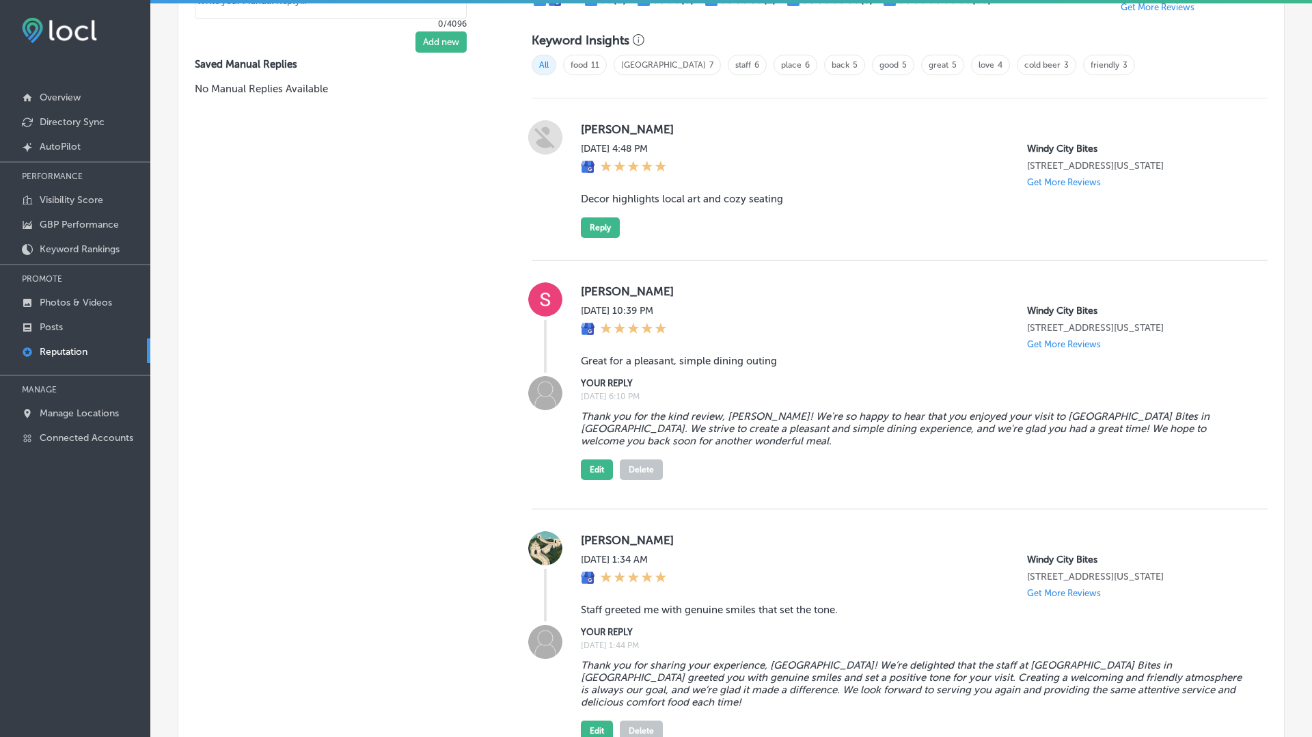
scroll to position [922, 0]
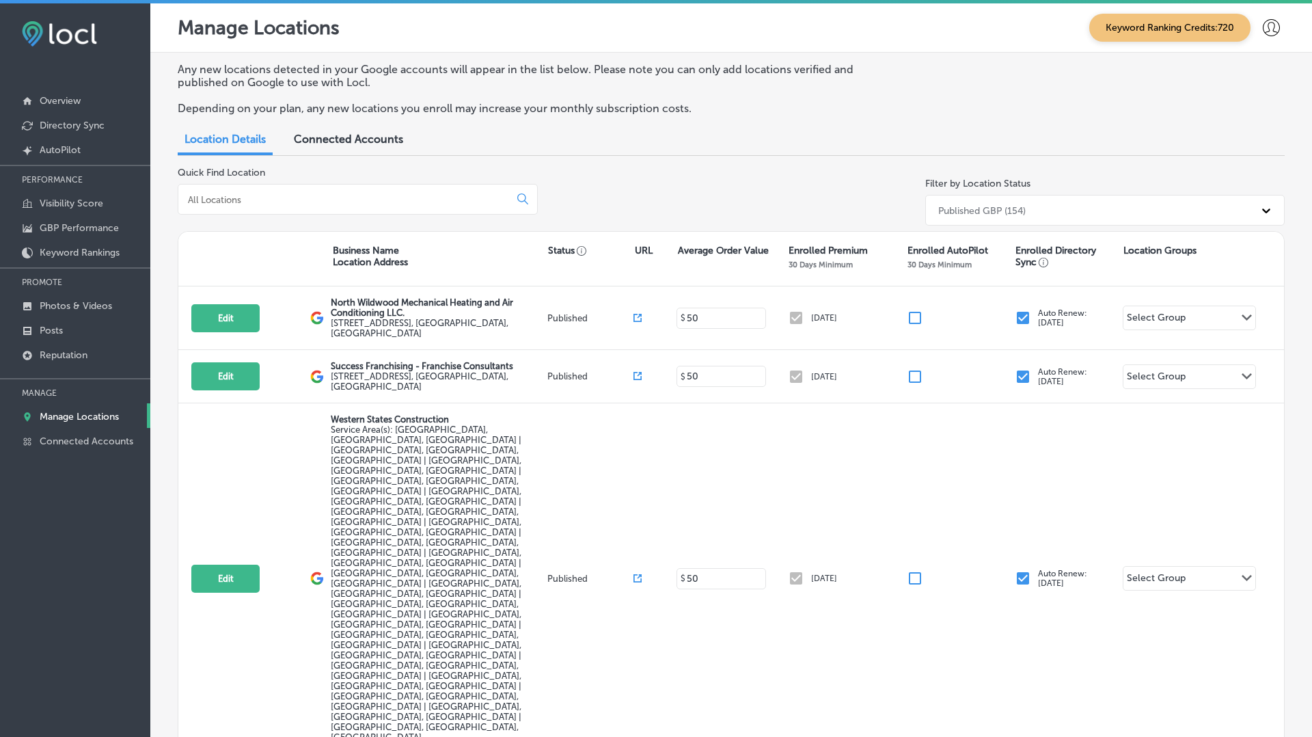
click at [325, 198] on input at bounding box center [347, 199] width 320 height 12
paste input "Windy City Bites"
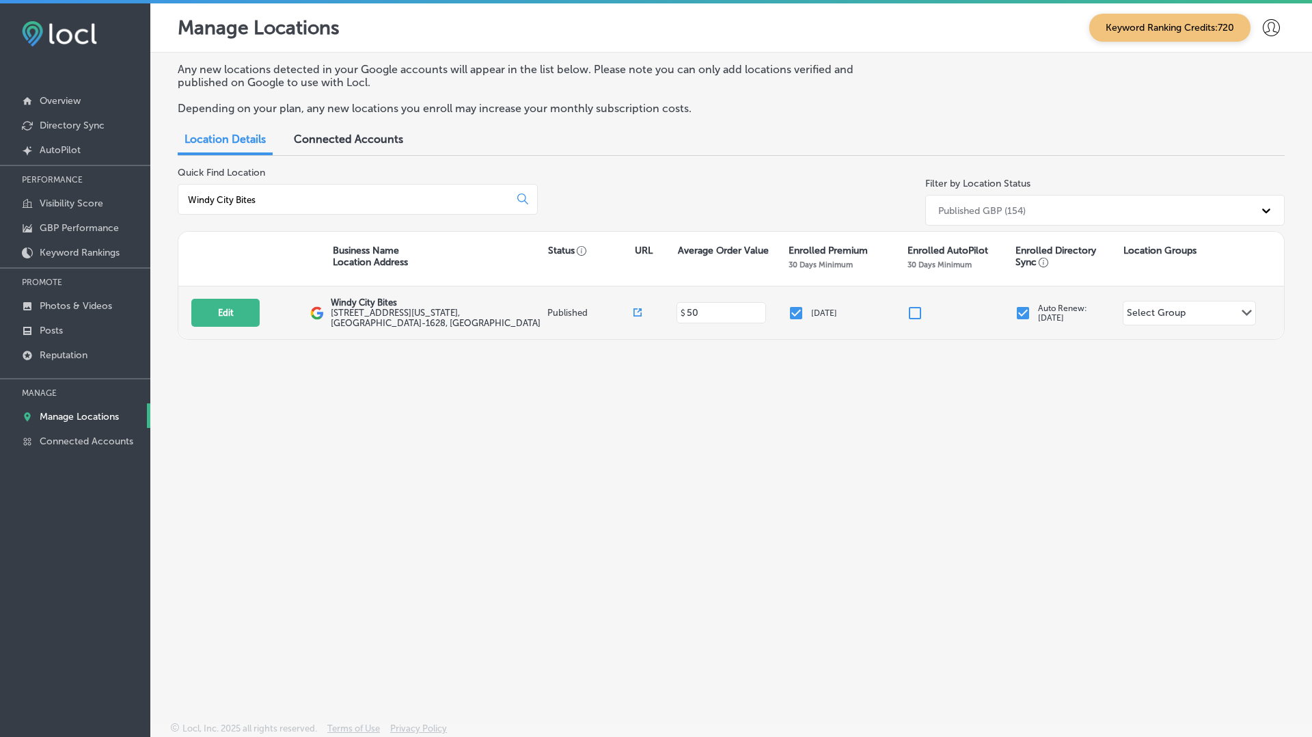
type input "Windy City Bites"
click at [637, 310] on icon at bounding box center [638, 312] width 8 height 8
click at [221, 314] on button "Edit" at bounding box center [225, 313] width 68 height 28
select select "US"
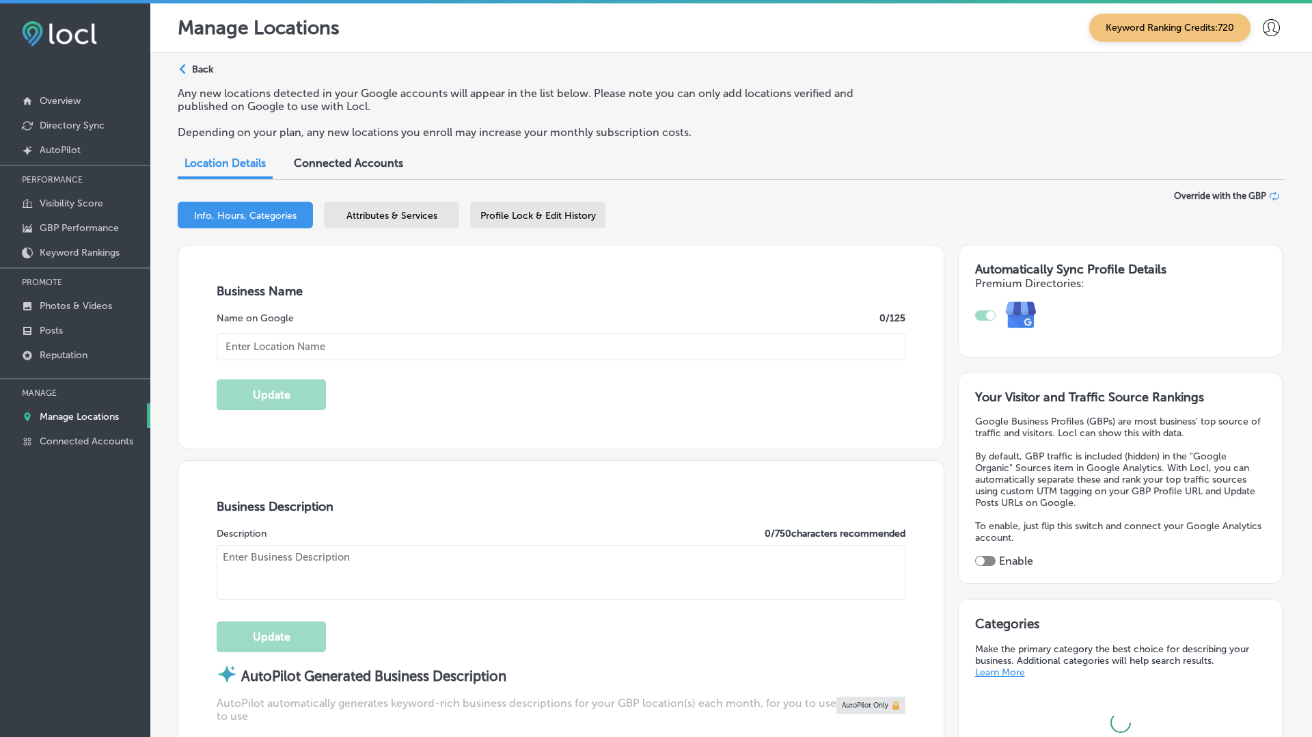
type input "Windy City Bites"
type input "114 N Indiana Ave"
type input "Sioux Falls"
type input "57103-1628"
type input "US"
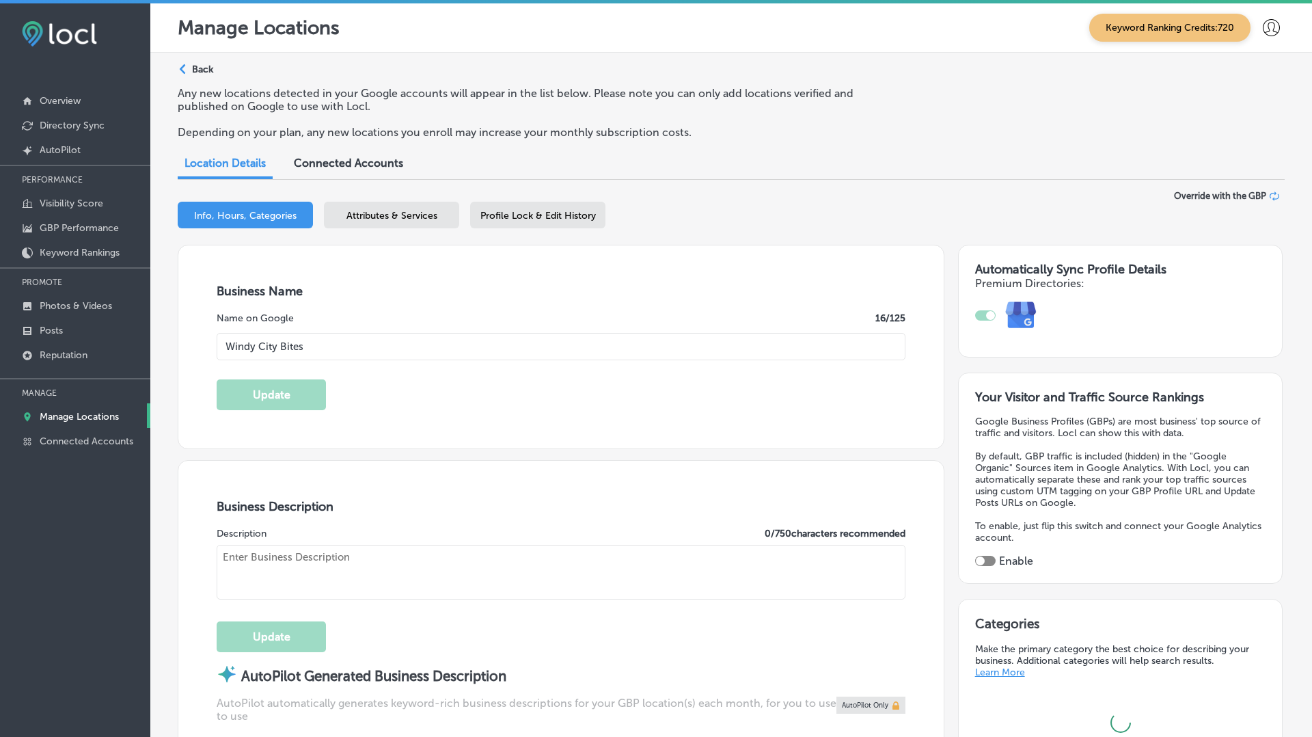
type input "https://windycitybites.com/"
checkbox input "true"
type textarea "Windy City Bites offers a taste of Chicago right in the heart of Sioux Falls. S…"
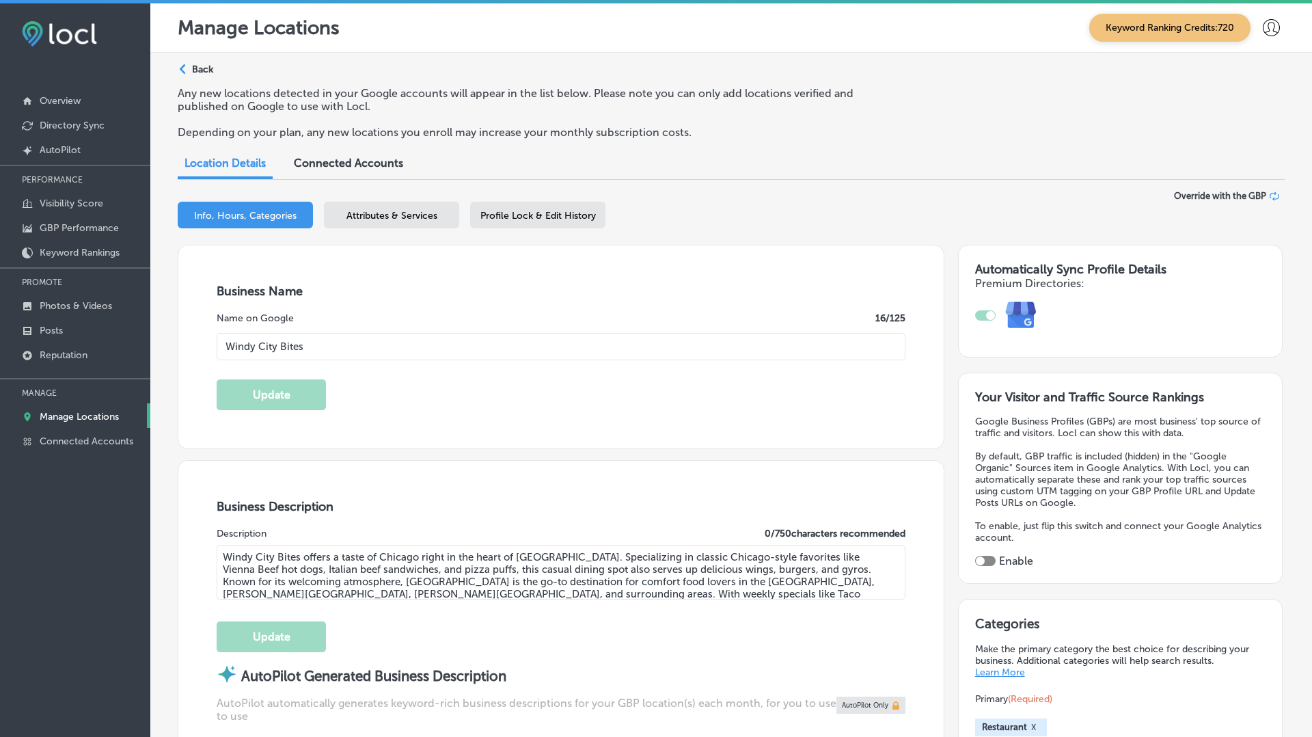
type input "+1 605 271 0272"
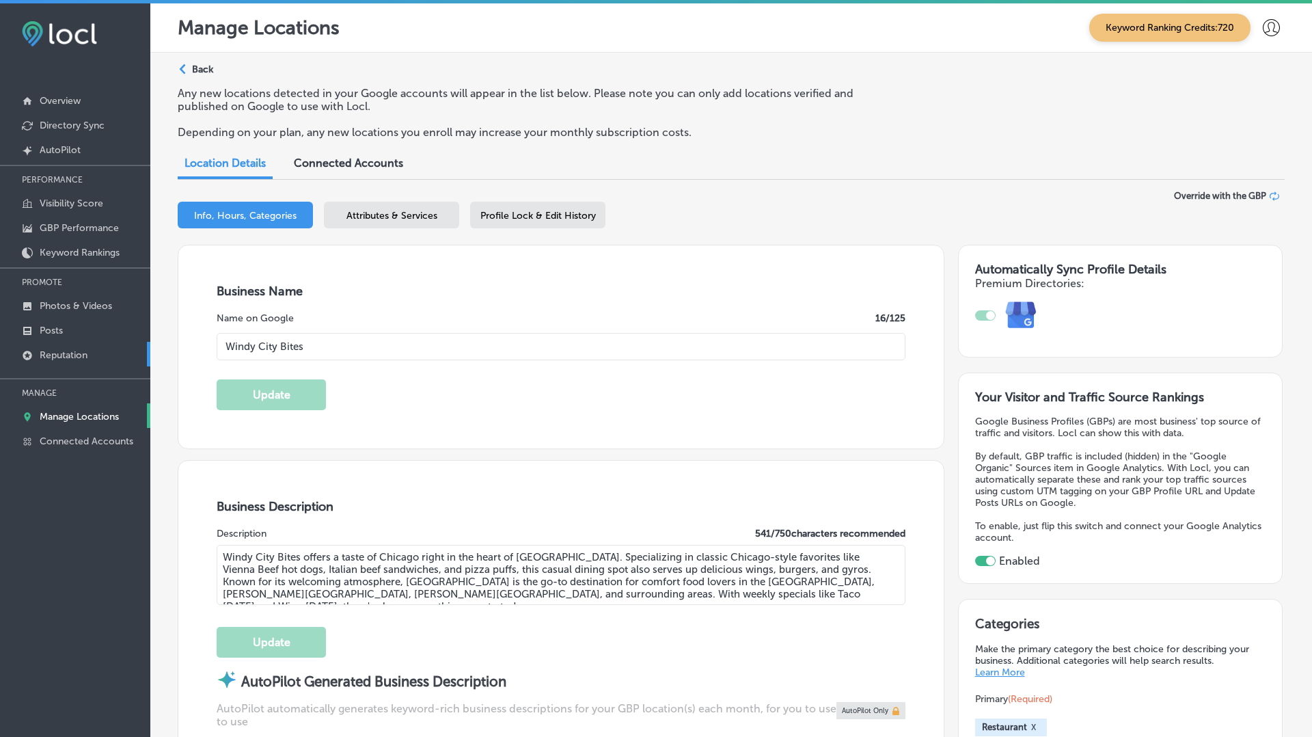
click at [59, 349] on p "Reputation" at bounding box center [64, 355] width 48 height 12
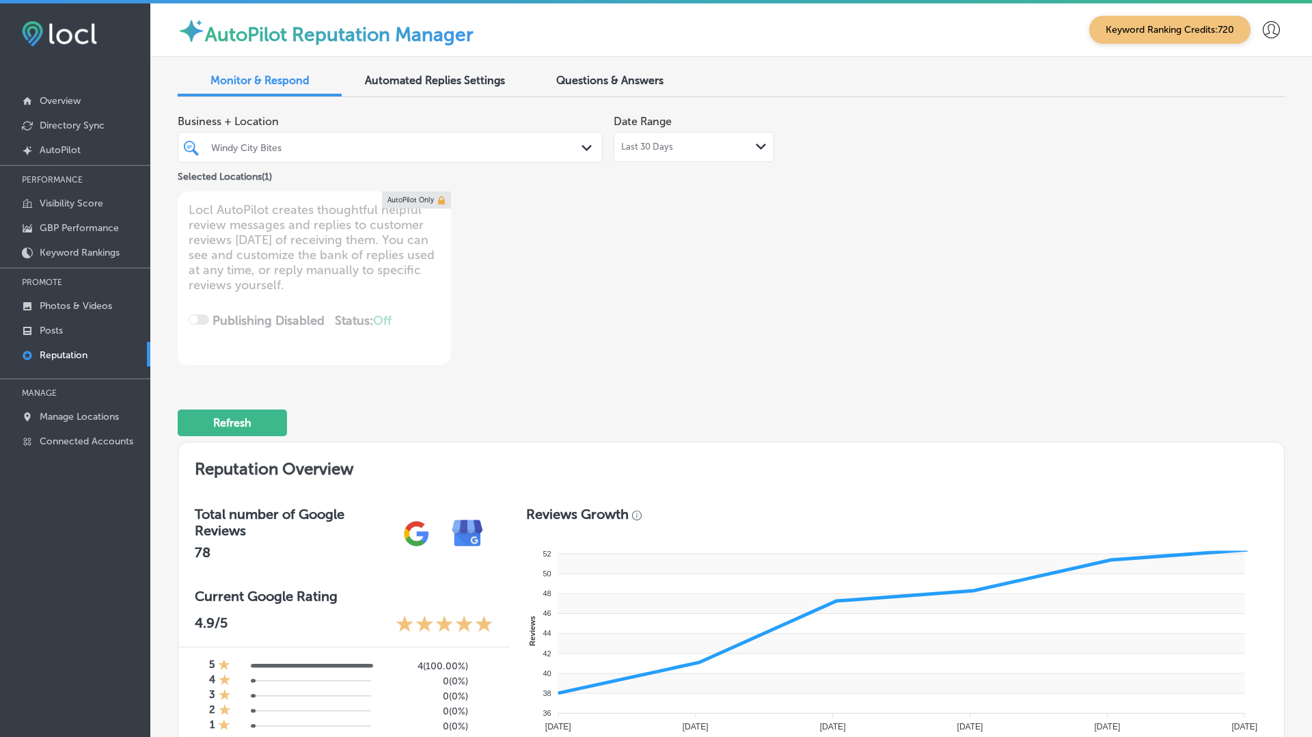
click at [655, 139] on div "Last 30 Days Path Created with Sketch." at bounding box center [694, 147] width 161 height 30
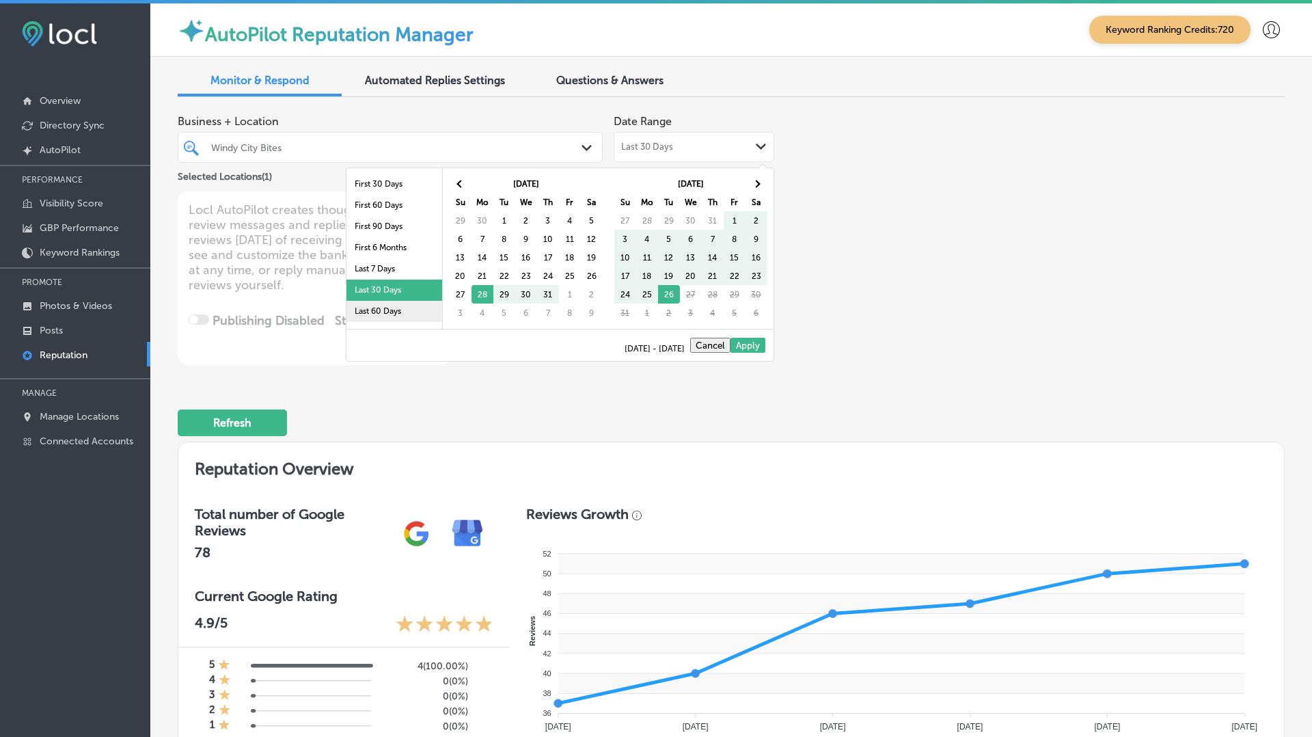
scroll to position [79, 0]
click at [372, 304] on li "Last 2 Years" at bounding box center [394, 295] width 96 height 21
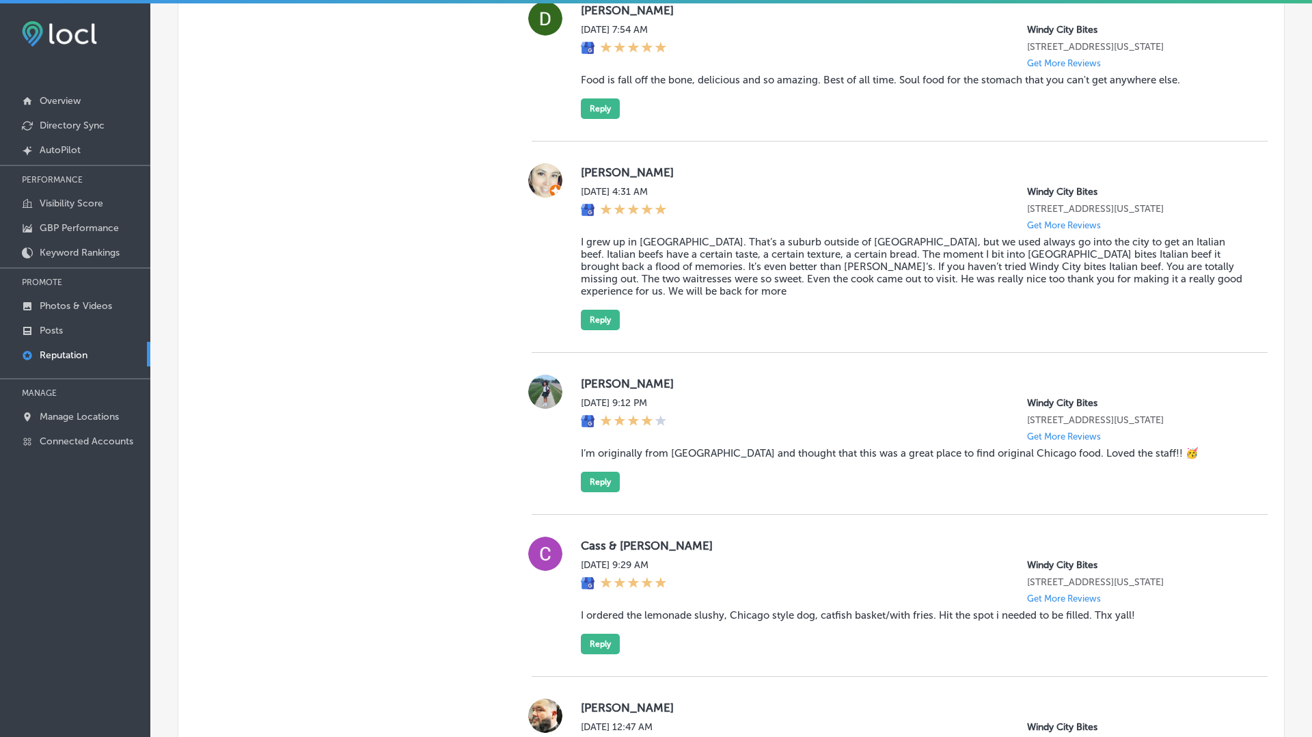
scroll to position [4083, 0]
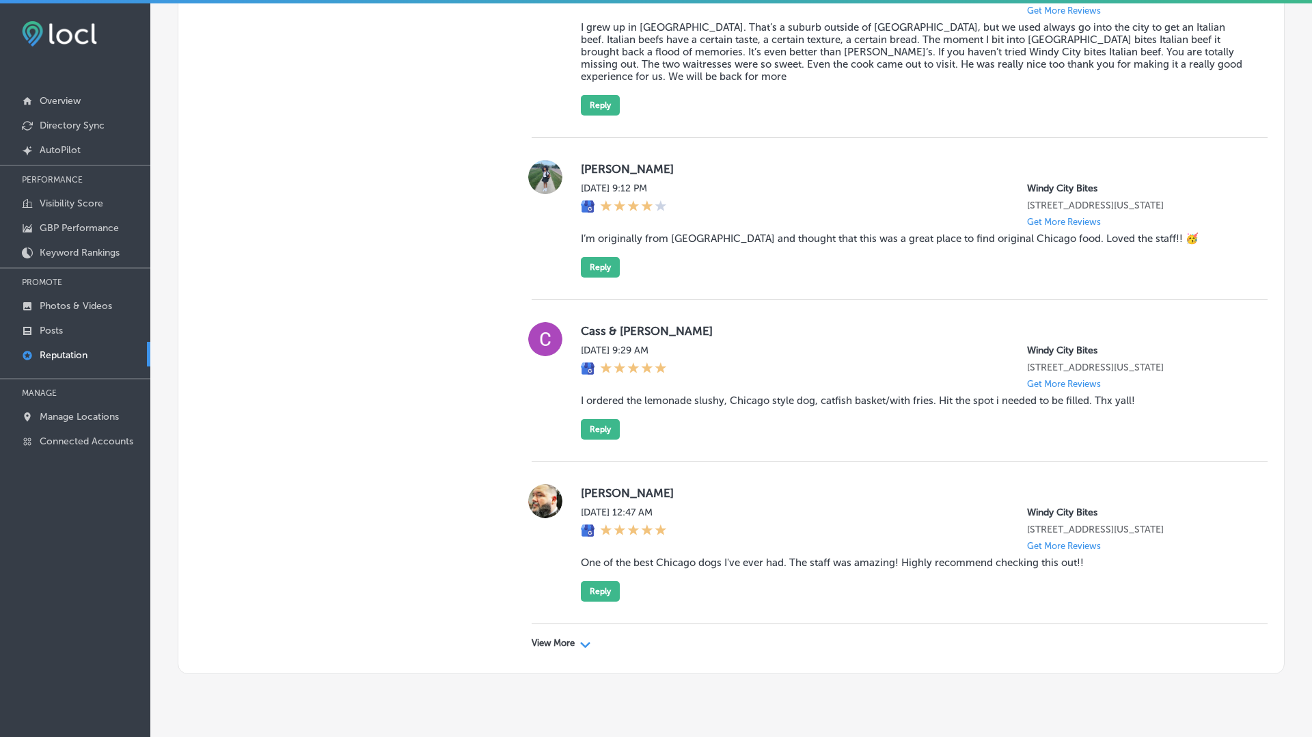
click at [560, 638] on p "View More" at bounding box center [553, 643] width 43 height 11
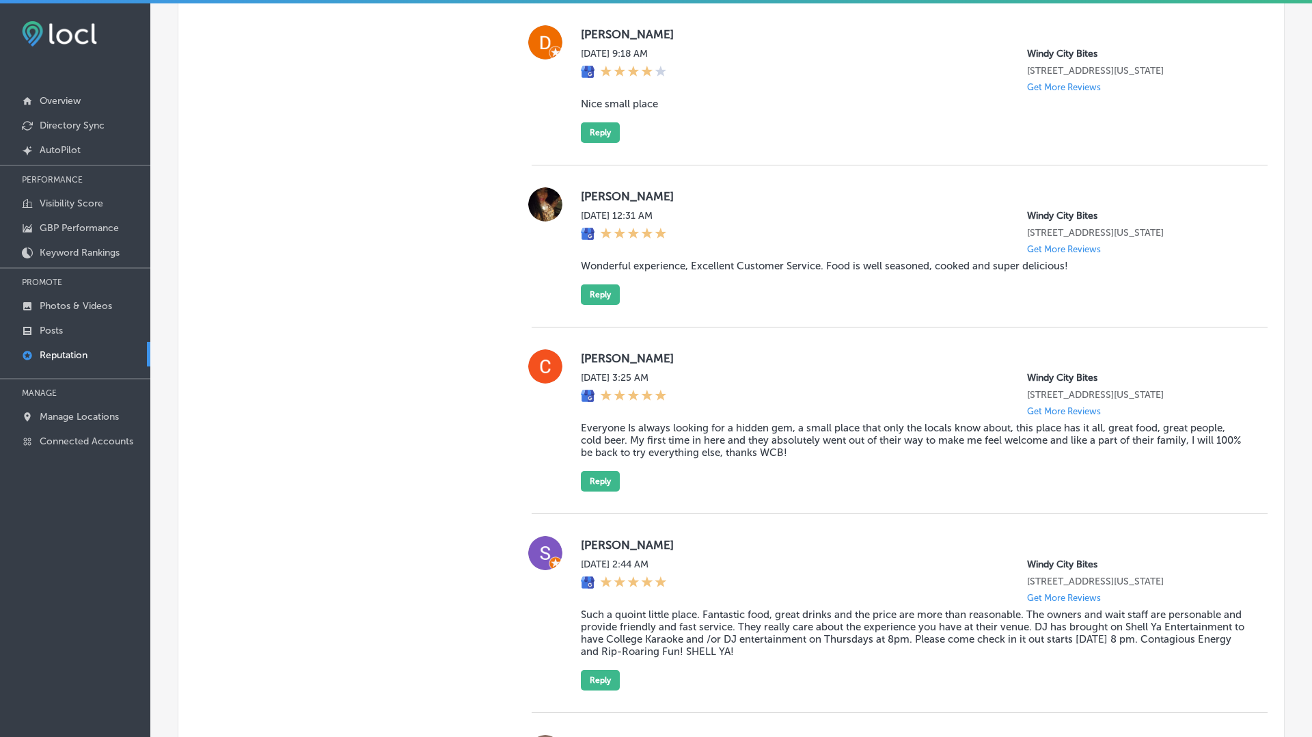
scroll to position [7419, 0]
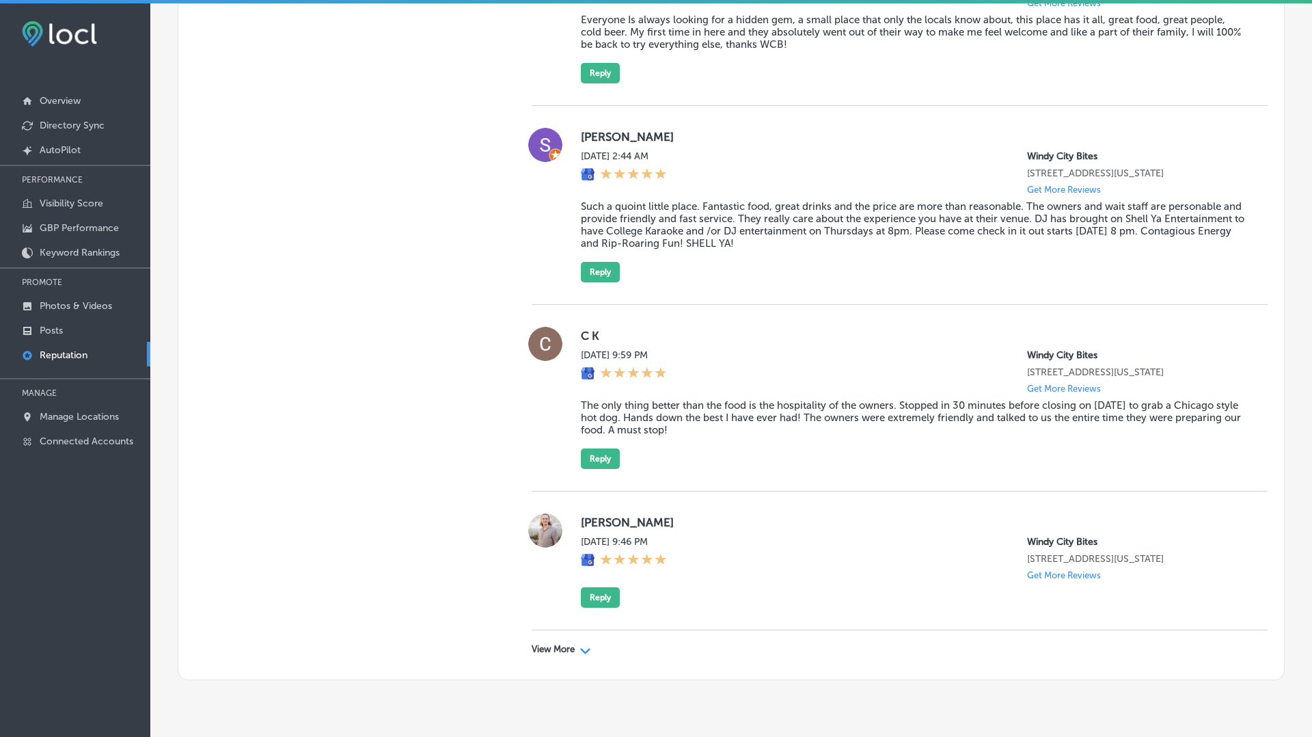
click at [568, 644] on p "View More" at bounding box center [553, 649] width 43 height 11
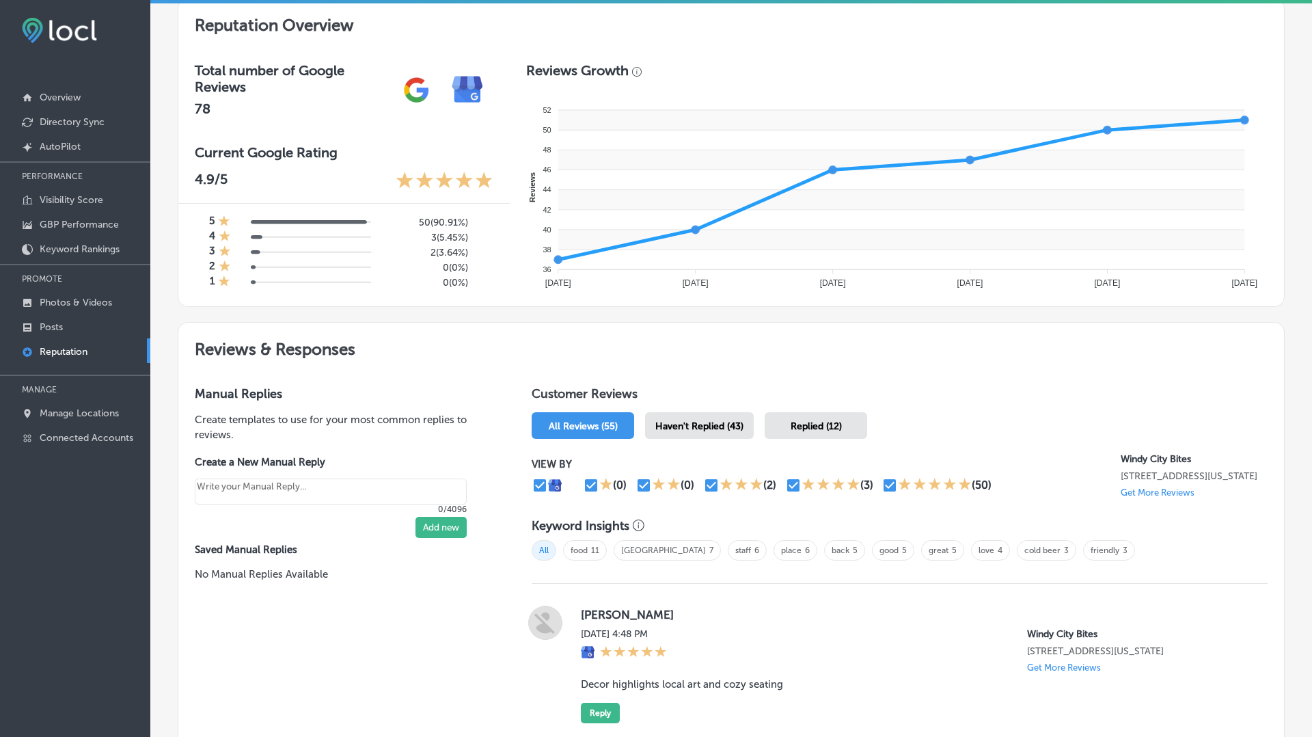
scroll to position [562, 0]
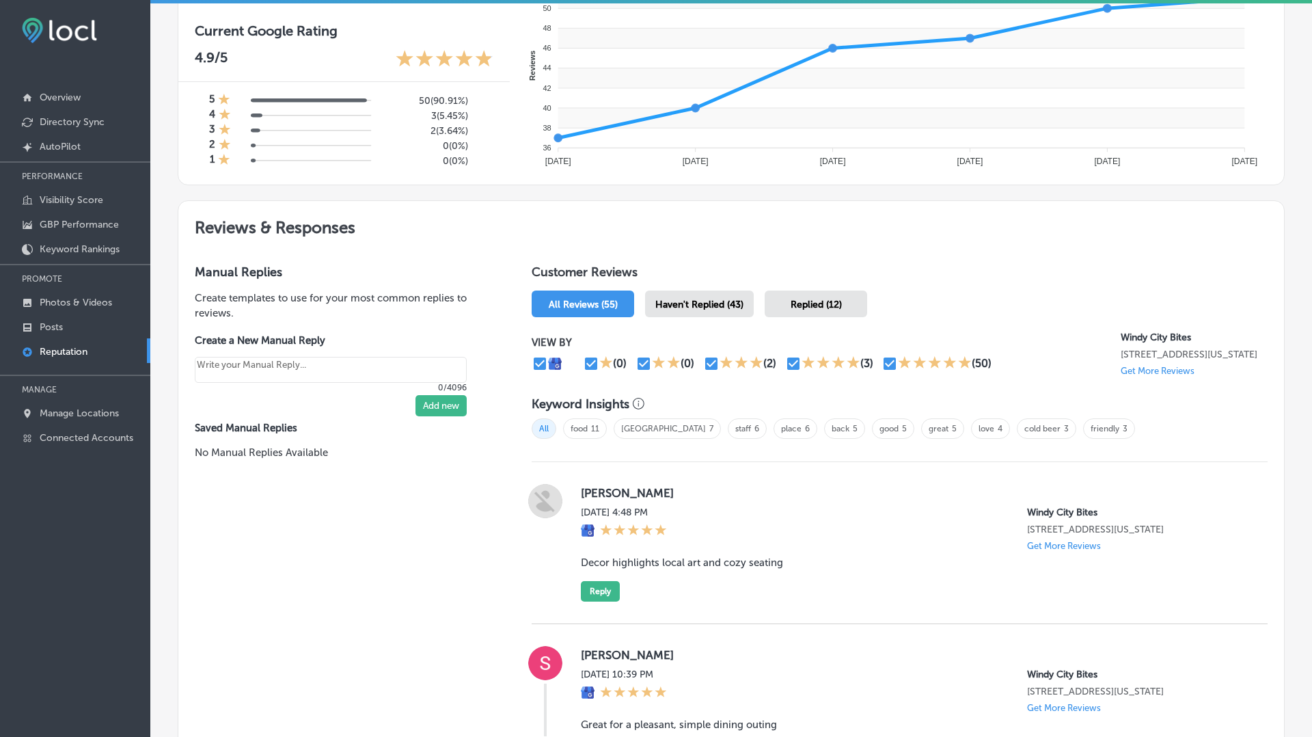
click at [678, 304] on span "Haven't Replied (43)" at bounding box center [699, 305] width 88 height 12
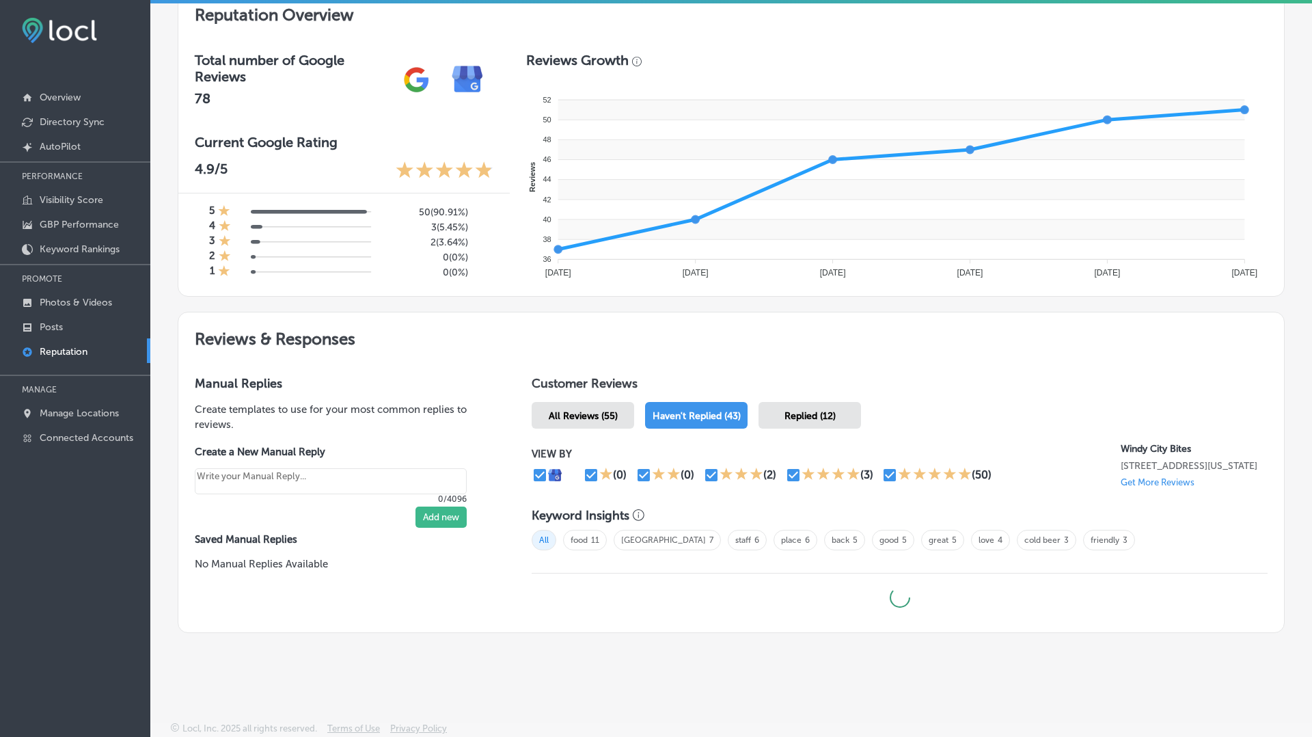
type textarea "x"
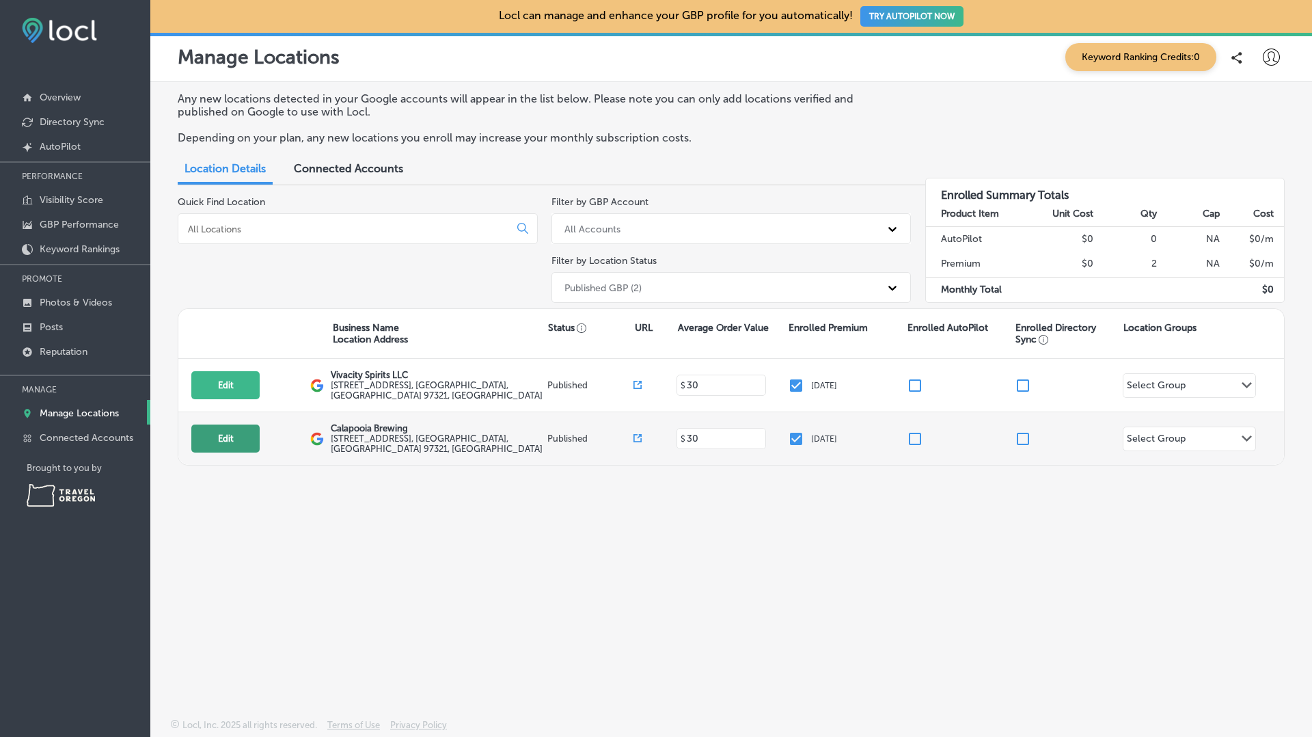
click at [219, 434] on button "Edit" at bounding box center [225, 438] width 68 height 28
select select "US"
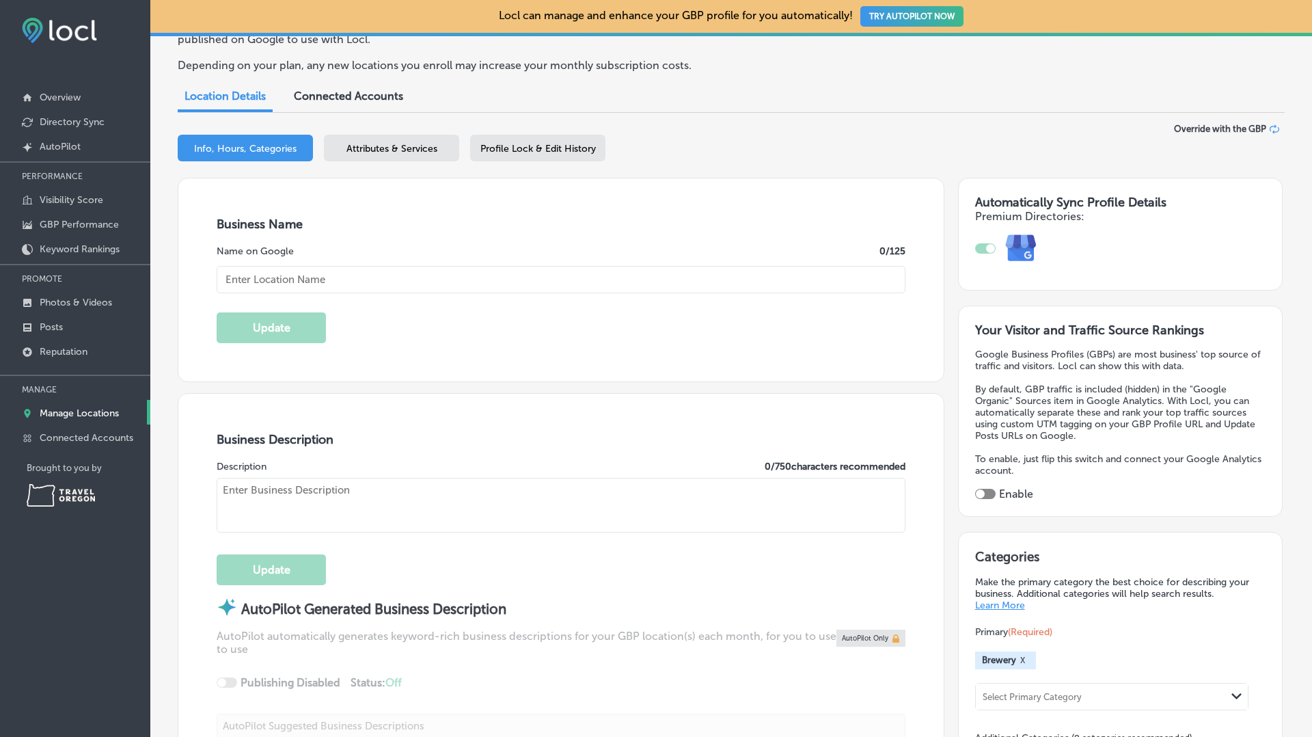
type input "Calapooia Brewing"
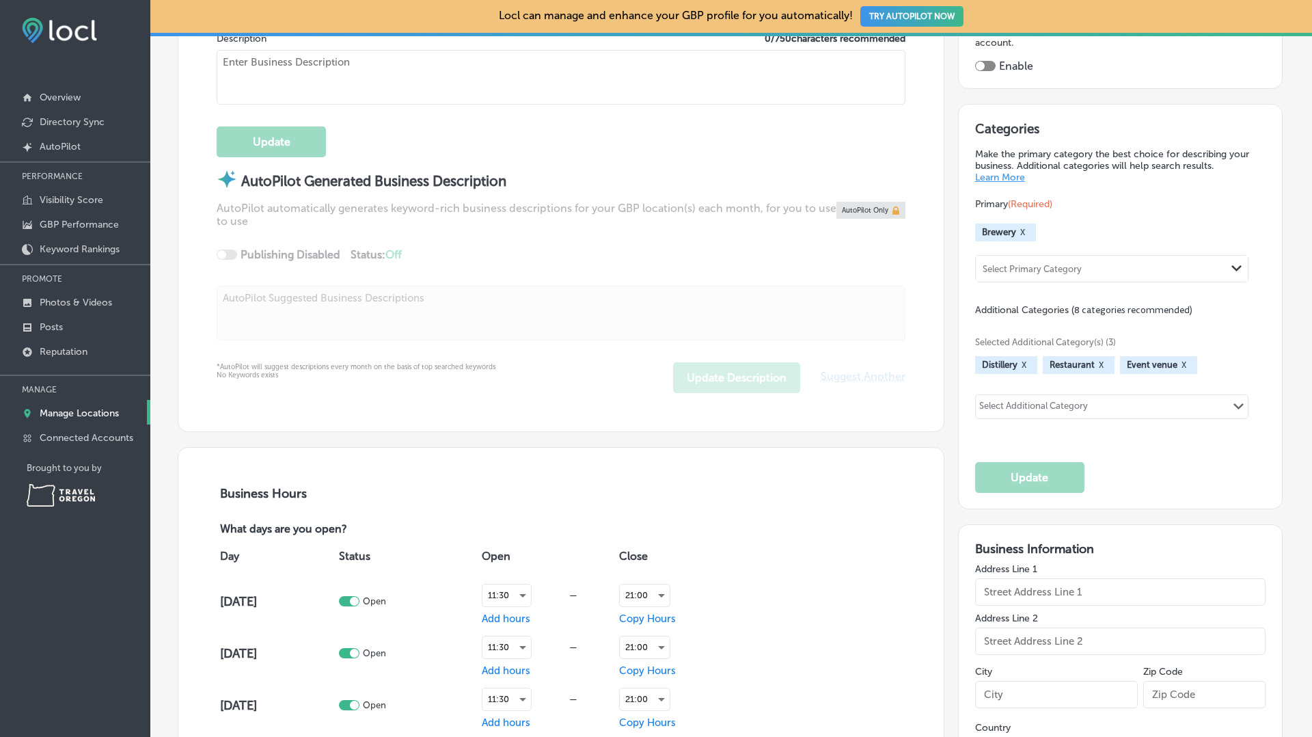
type input "http://www.facebook.com/calapooiabrewing"
type input "http://www.instagram.com/calapooiabrewing"
type input "140 Hill Street NE"
type input "Albany"
type input "97321"
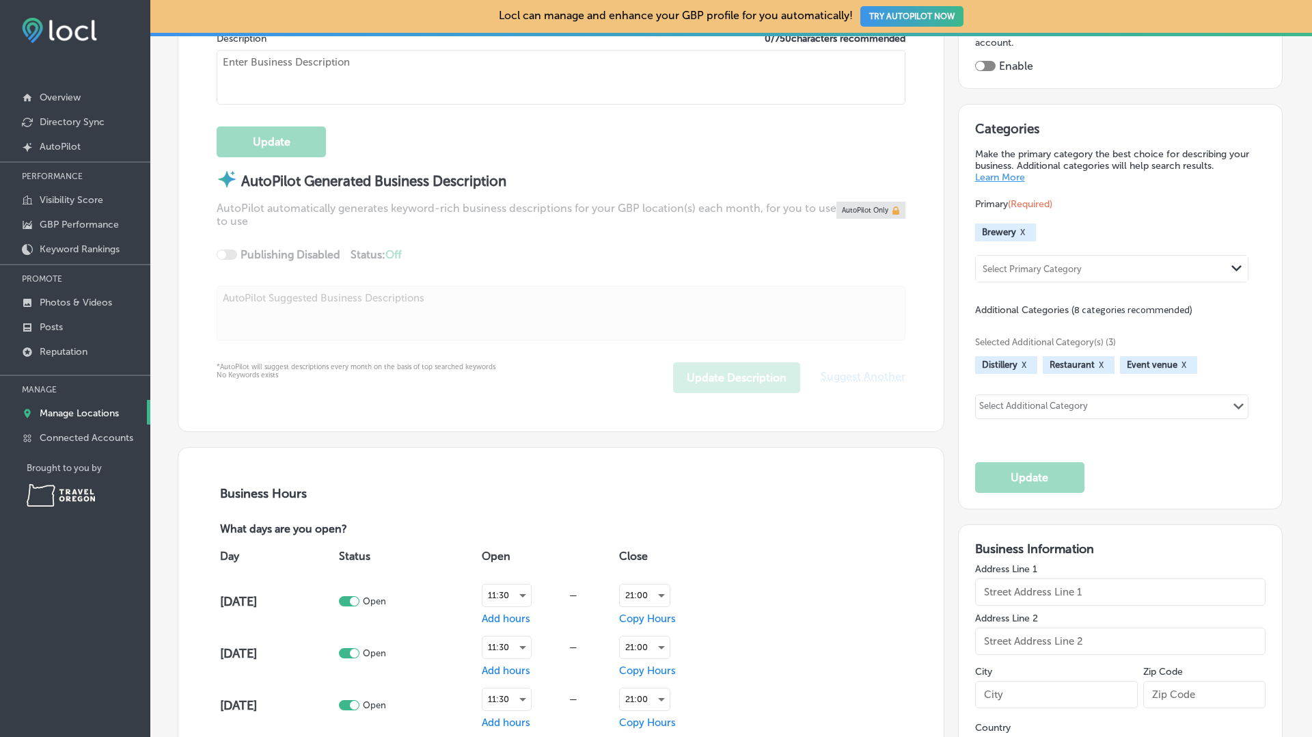
type input "US"
type input "http://calapooiabrewing.com/"
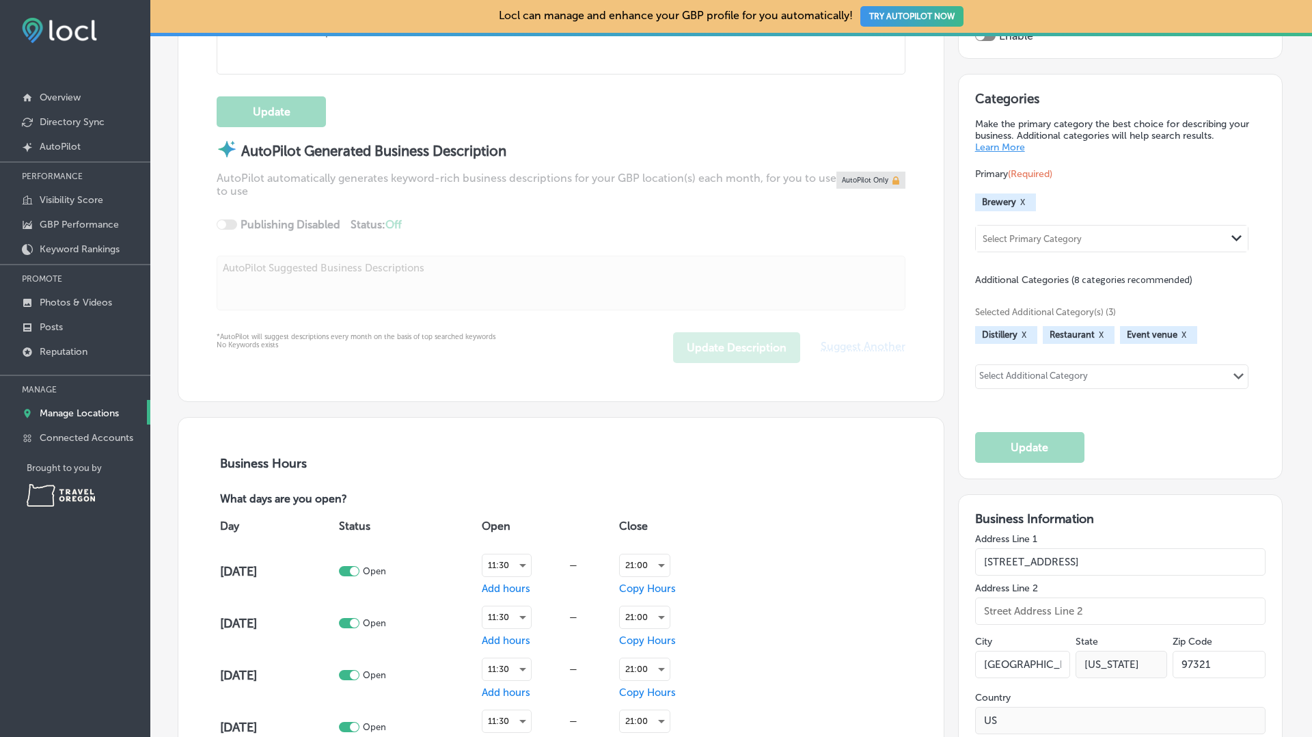
type textarea "Here at Calapooia Brewing, we are brewing some of the finest microbrews in the …"
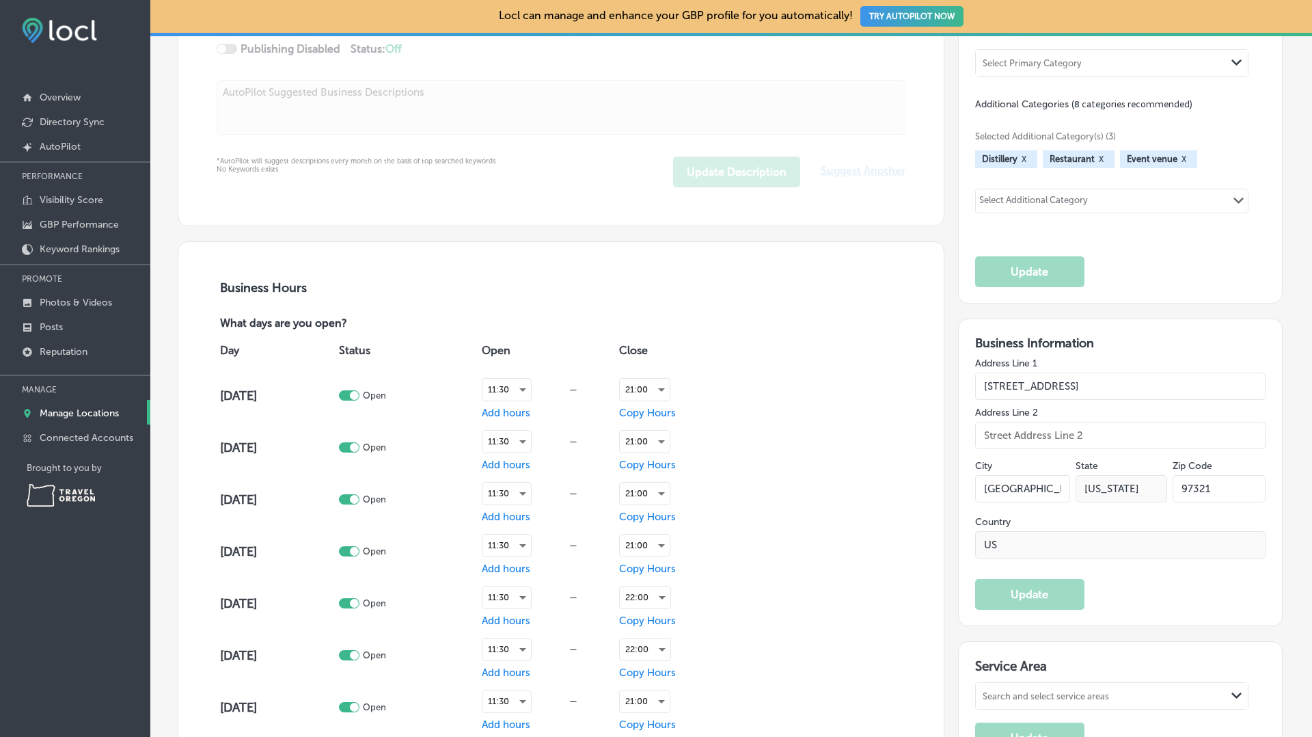
type input "+1 541 928 1931"
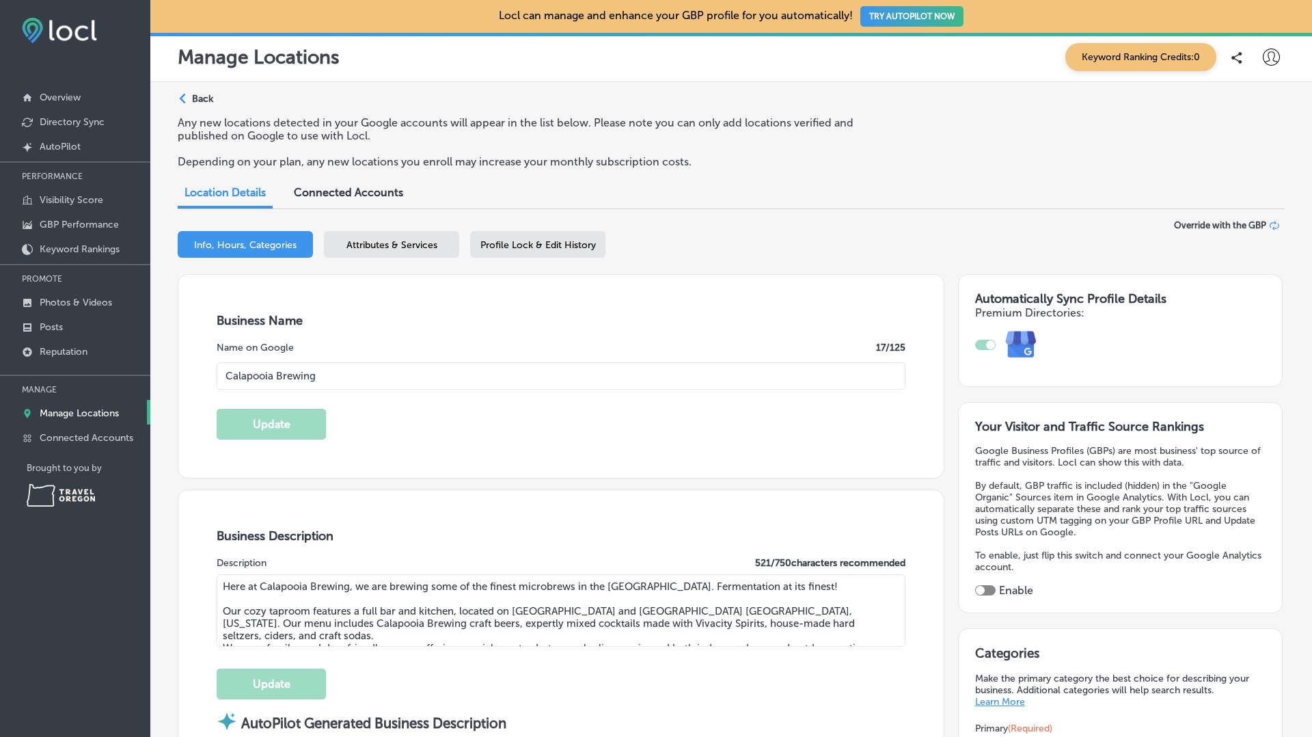
click at [1271, 55] on icon at bounding box center [1271, 57] width 17 height 17
click at [1232, 178] on p "Log Out" at bounding box center [1241, 176] width 41 height 16
